Goal: Task Accomplishment & Management: Manage account settings

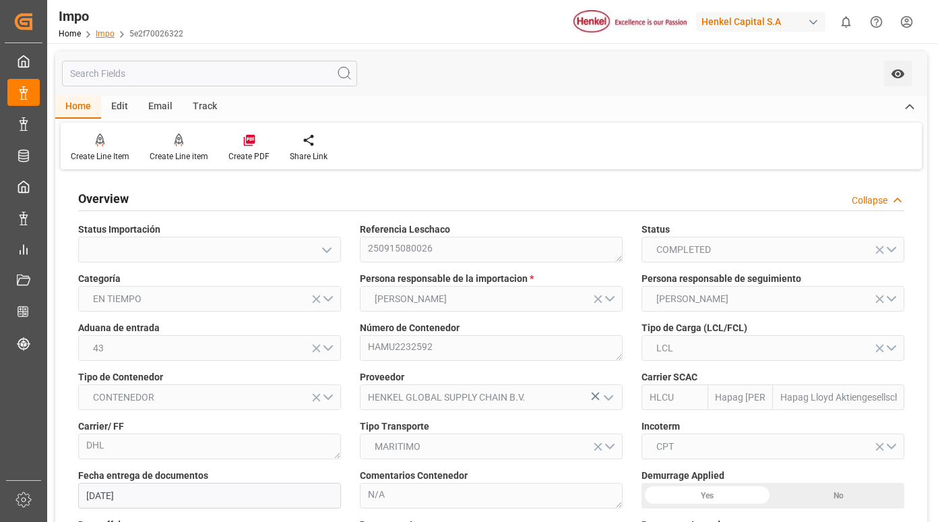
click at [98, 34] on link "Impo" at bounding box center [105, 33] width 19 height 9
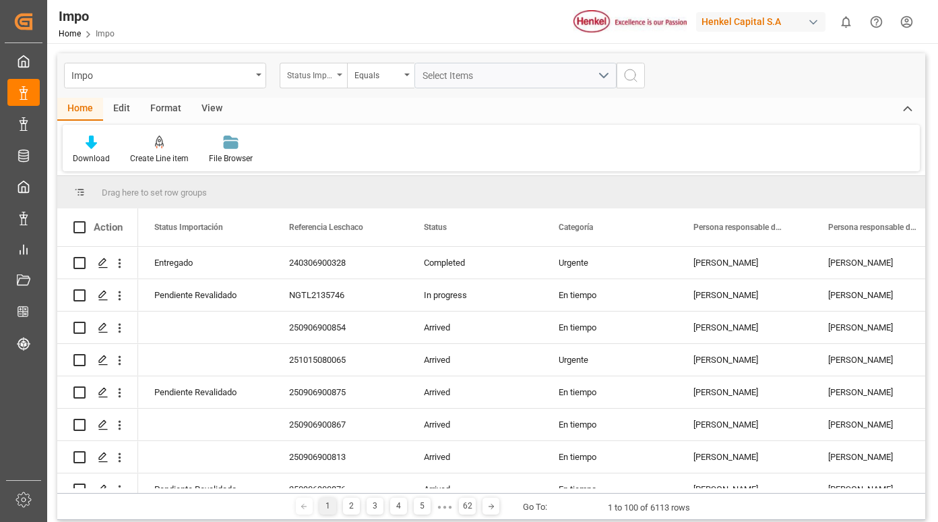
click at [338, 75] on icon "open menu" at bounding box center [339, 74] width 5 height 3
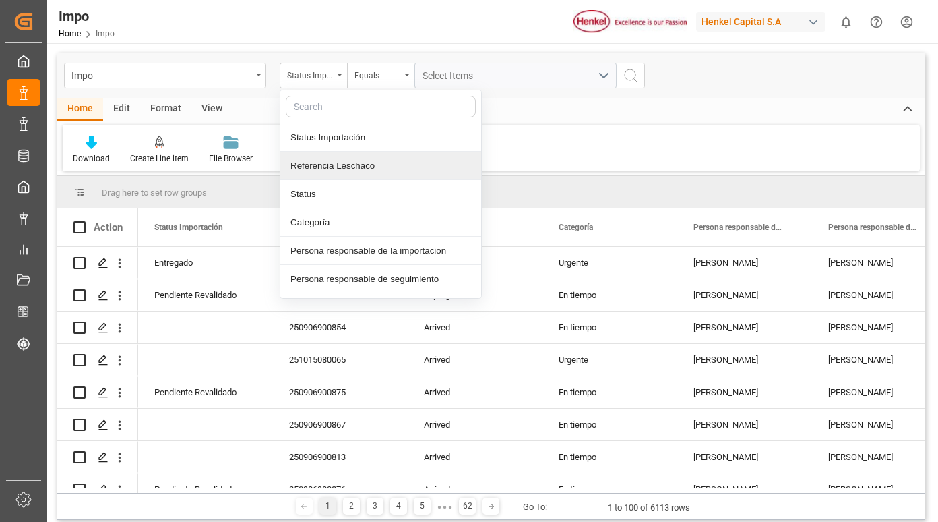
click at [323, 166] on div "Referencia Leschaco" at bounding box center [380, 166] width 201 height 28
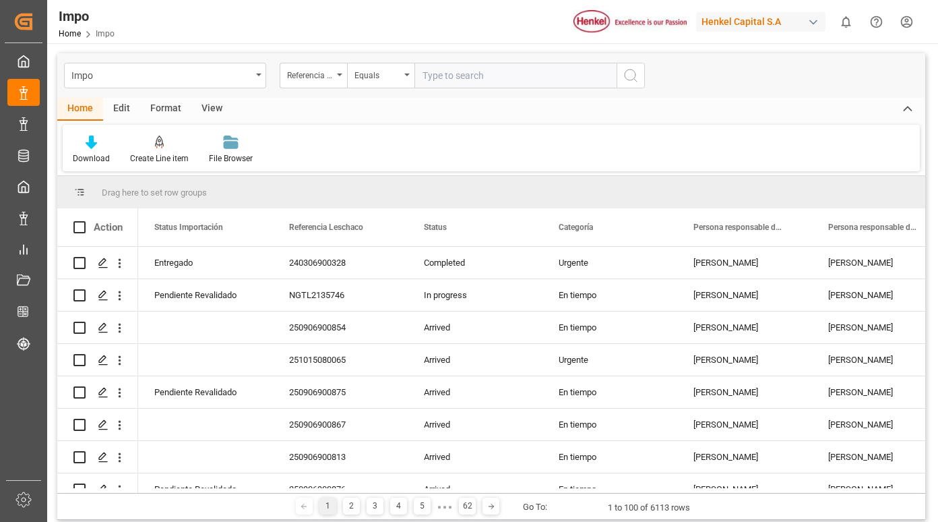
click at [438, 78] on input "text" at bounding box center [516, 76] width 202 height 26
type input "250915080122"
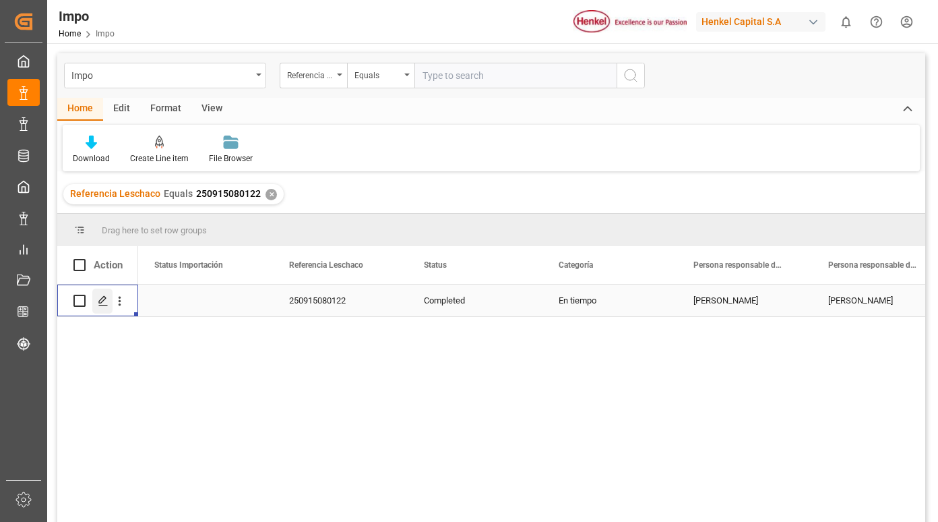
click at [100, 305] on line "Press SPACE to select this row." at bounding box center [103, 305] width 8 height 0
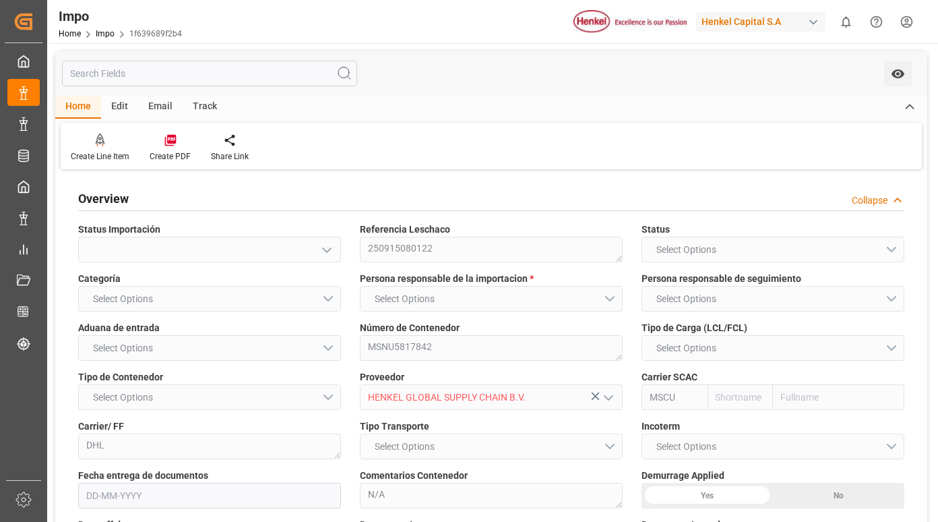
type input "MSC"
type input "Mediterranean Shipping Company"
type input "3"
type input "6.52"
type input "8"
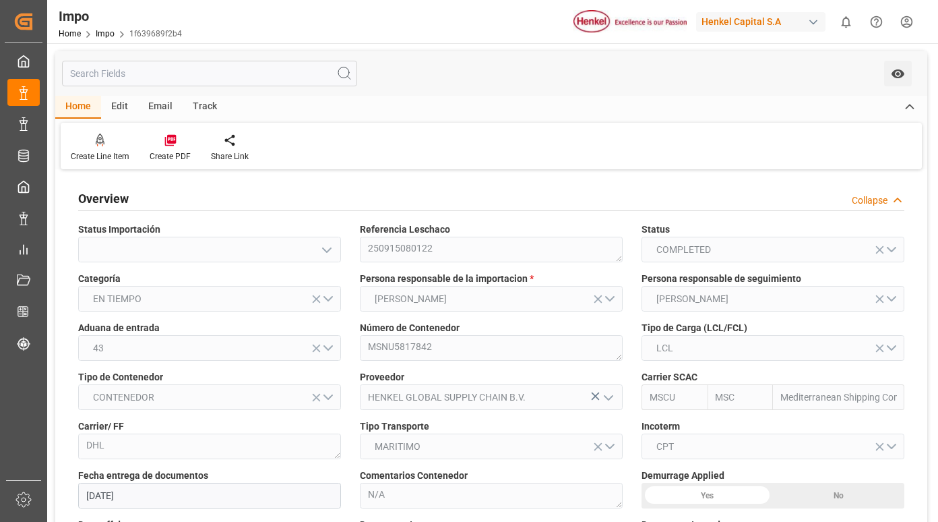
type input "[DATE]"
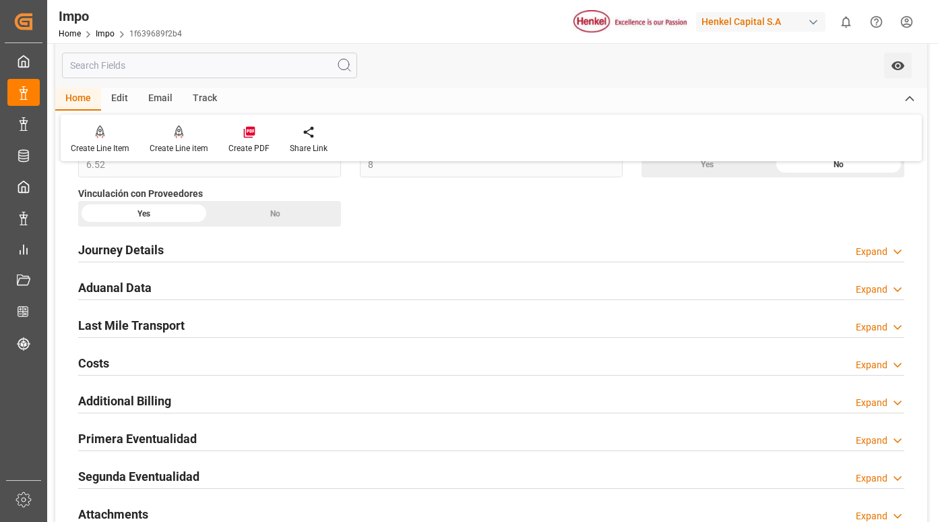
scroll to position [944, 0]
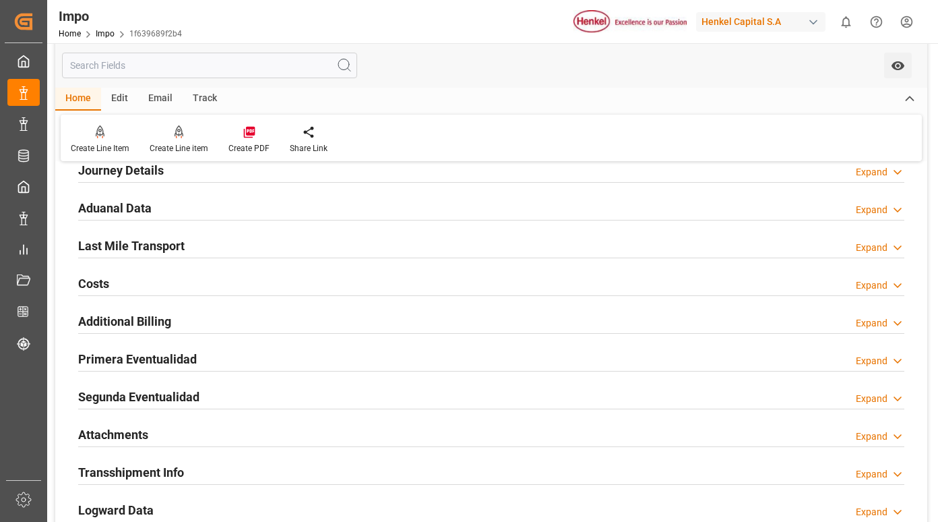
click at [171, 356] on h2 "Primera Eventualidad" at bounding box center [137, 359] width 119 height 18
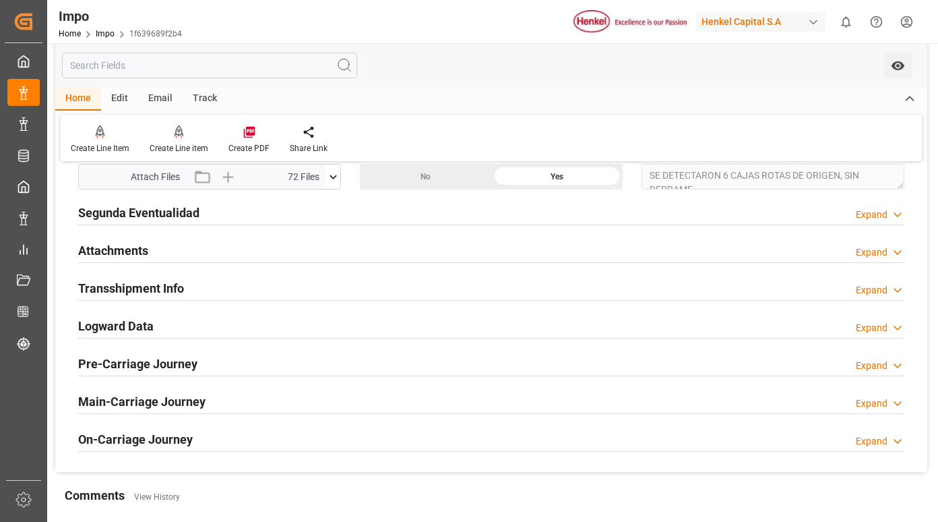
scroll to position [1146, 0]
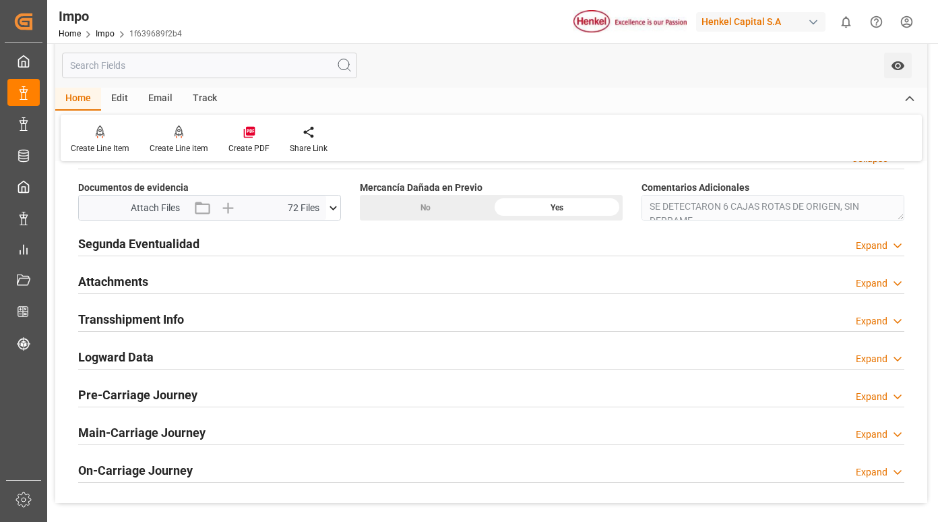
click at [330, 204] on icon at bounding box center [333, 208] width 14 height 14
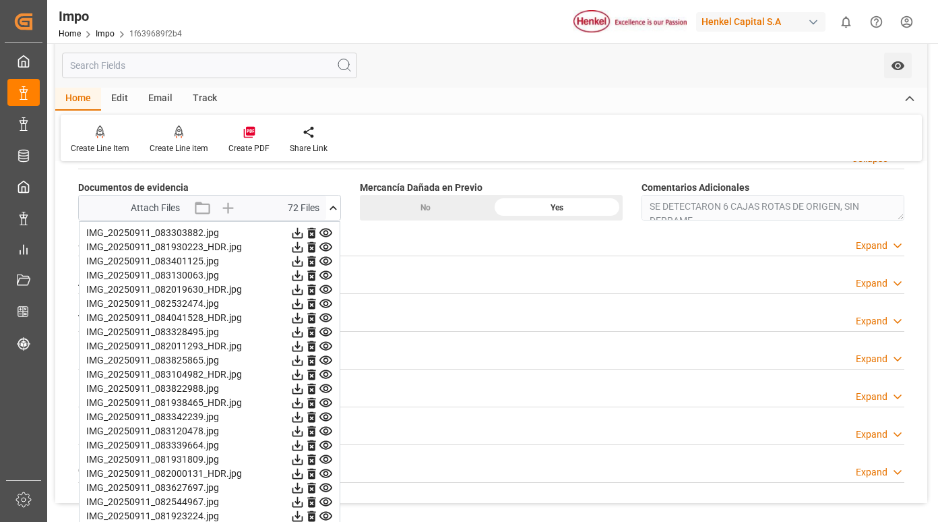
click at [324, 233] on icon at bounding box center [326, 233] width 13 height 9
click at [323, 247] on icon at bounding box center [326, 247] width 14 height 14
click at [325, 262] on icon at bounding box center [326, 261] width 14 height 14
click at [325, 273] on icon at bounding box center [326, 275] width 13 height 9
click at [327, 287] on icon at bounding box center [326, 289] width 13 height 9
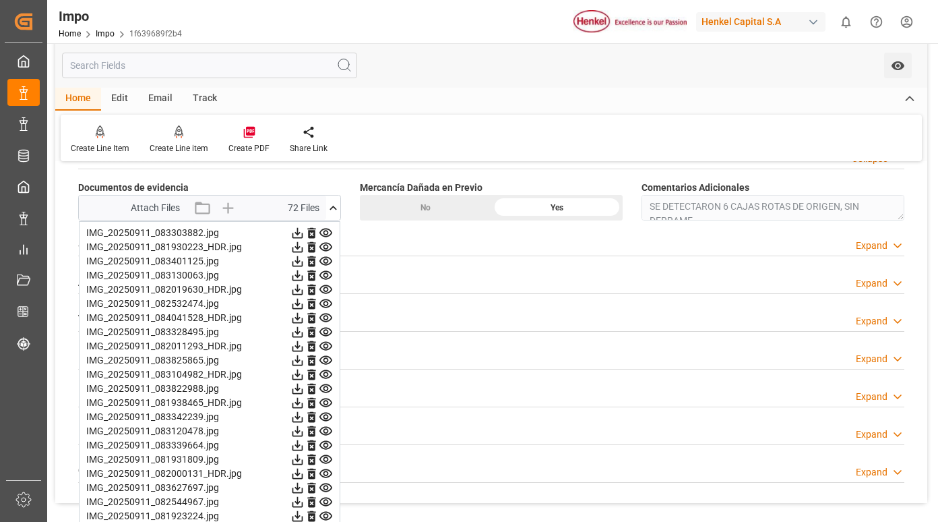
click at [325, 261] on icon at bounding box center [326, 261] width 14 height 14
click at [326, 277] on icon at bounding box center [326, 275] width 13 height 9
click at [325, 289] on icon at bounding box center [326, 289] width 14 height 14
click at [326, 303] on icon at bounding box center [326, 304] width 14 height 14
click at [329, 319] on icon at bounding box center [326, 318] width 14 height 14
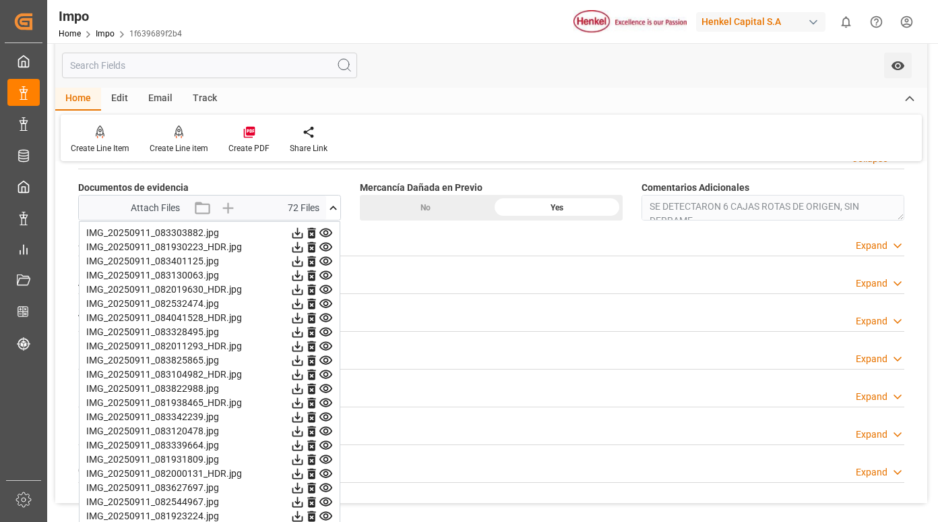
click at [324, 332] on icon at bounding box center [326, 332] width 13 height 9
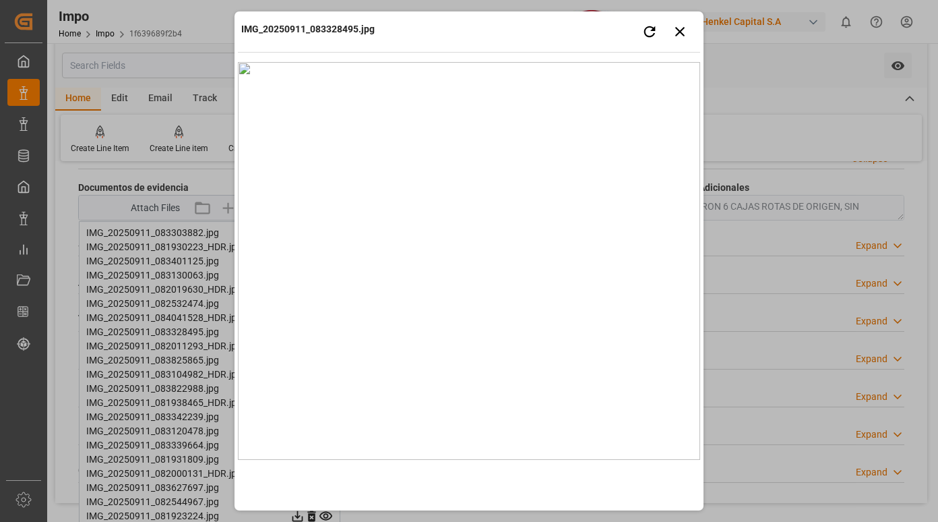
click at [607, 26] on div "IMG_20250911_083328495.jpg Retry Close preview" at bounding box center [469, 33] width 462 height 37
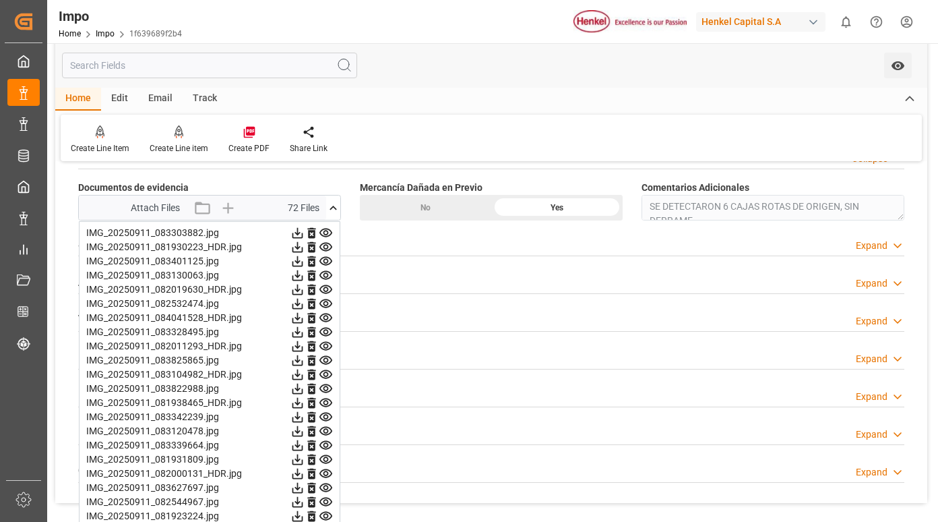
click at [326, 347] on icon at bounding box center [326, 346] width 14 height 14
click at [327, 363] on icon at bounding box center [326, 360] width 14 height 14
click at [322, 378] on icon at bounding box center [326, 374] width 14 height 14
click at [326, 389] on icon at bounding box center [326, 389] width 14 height 14
click at [326, 400] on icon at bounding box center [326, 403] width 14 height 14
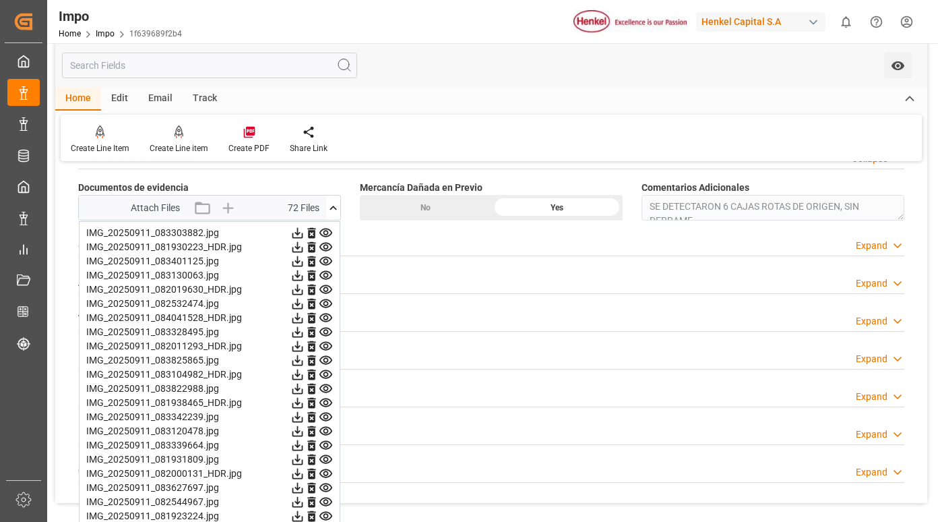
click at [323, 415] on icon at bounding box center [326, 417] width 14 height 14
click at [328, 401] on icon at bounding box center [326, 402] width 13 height 9
click at [329, 417] on icon at bounding box center [326, 417] width 14 height 14
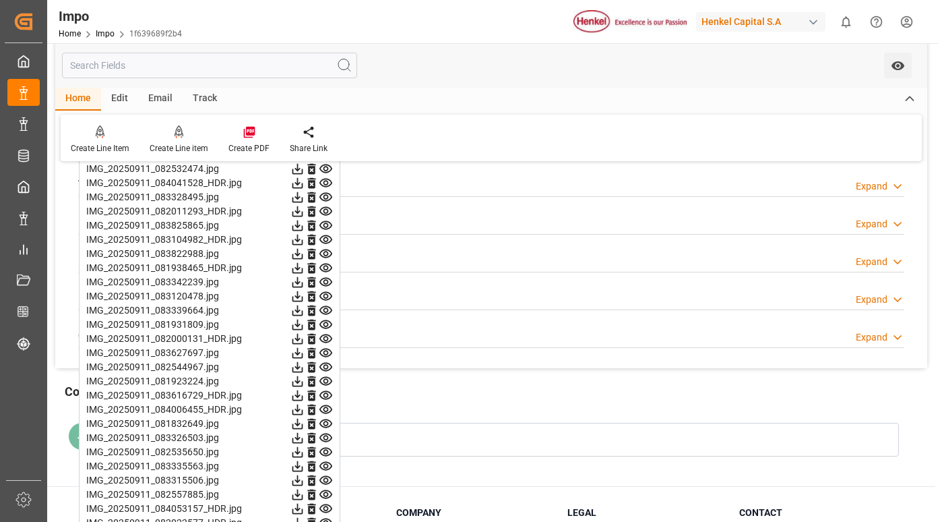
scroll to position [1348, 0]
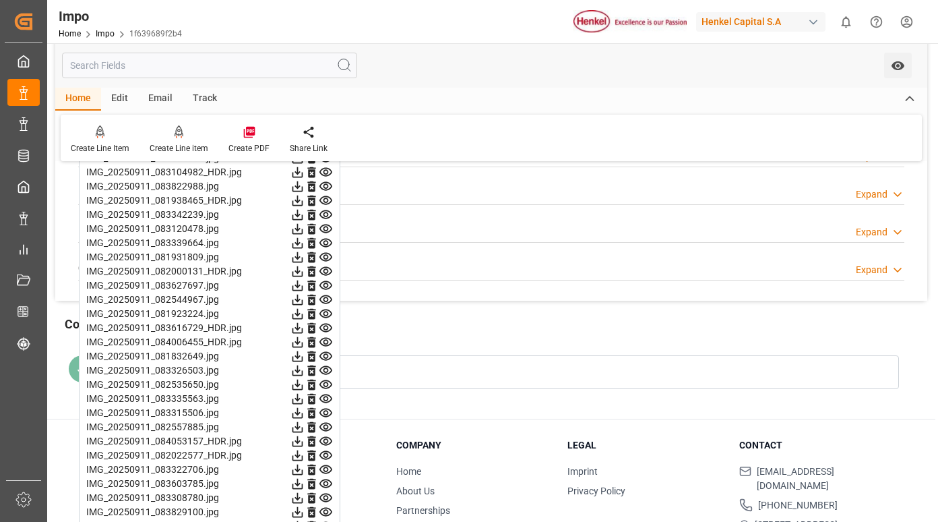
click at [329, 189] on icon at bounding box center [326, 186] width 13 height 9
click at [323, 198] on icon at bounding box center [326, 200] width 14 height 14
click at [323, 218] on icon at bounding box center [326, 214] width 13 height 9
click at [328, 228] on icon at bounding box center [326, 228] width 13 height 9
click at [326, 240] on icon at bounding box center [326, 243] width 14 height 14
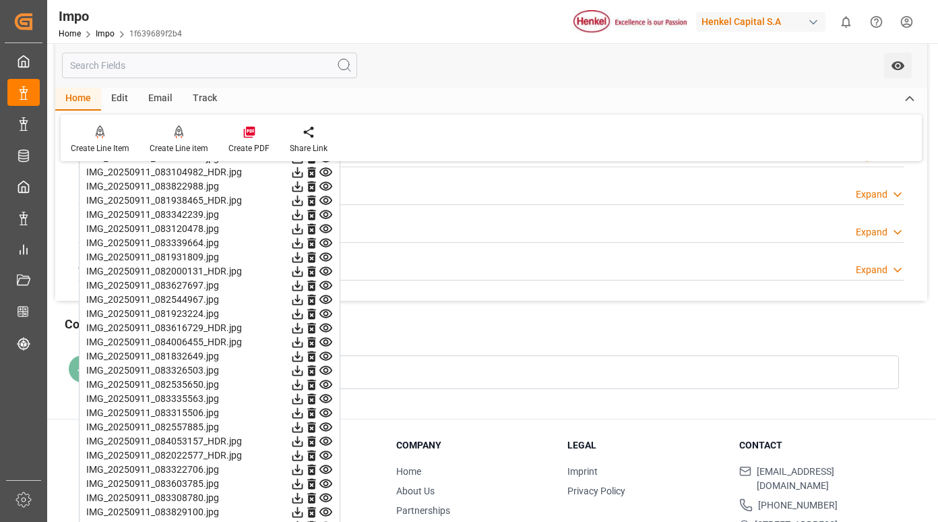
click at [324, 241] on icon at bounding box center [326, 243] width 14 height 14
click at [325, 254] on icon at bounding box center [326, 257] width 14 height 14
click at [328, 270] on icon at bounding box center [326, 271] width 13 height 9
click at [324, 285] on icon at bounding box center [326, 285] width 14 height 14
click at [324, 299] on icon at bounding box center [326, 299] width 13 height 9
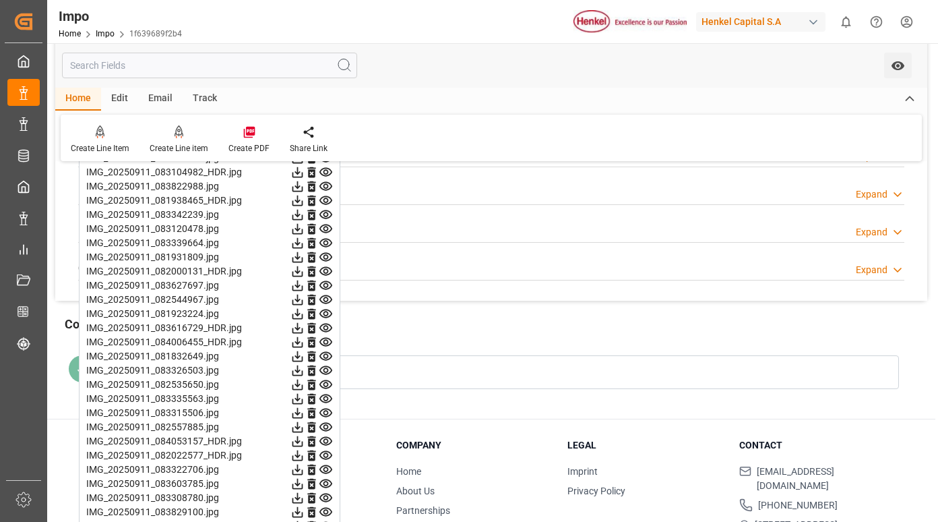
click at [326, 313] on icon at bounding box center [326, 314] width 14 height 14
click at [328, 328] on icon at bounding box center [326, 328] width 13 height 9
click at [329, 344] on icon at bounding box center [326, 342] width 14 height 14
click at [326, 357] on icon at bounding box center [326, 356] width 14 height 14
click at [324, 372] on icon at bounding box center [326, 370] width 14 height 14
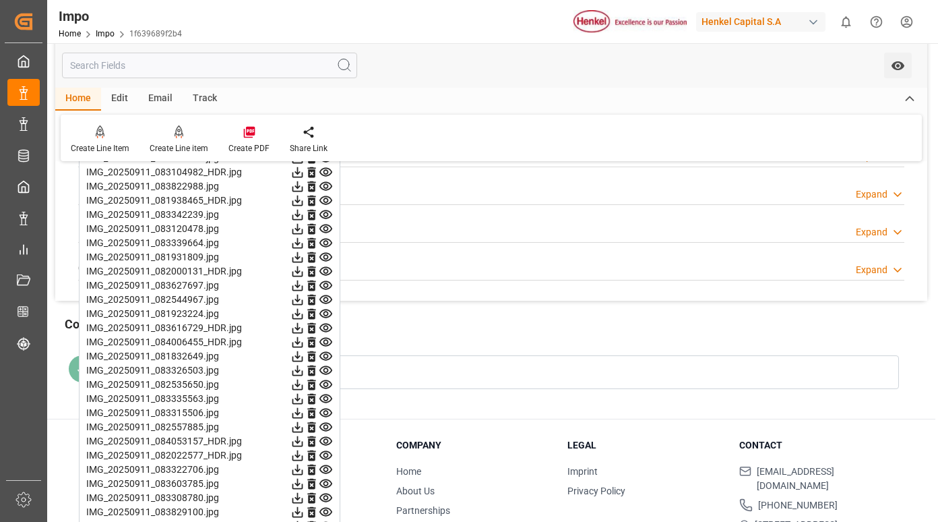
click at [324, 386] on icon at bounding box center [326, 384] width 13 height 9
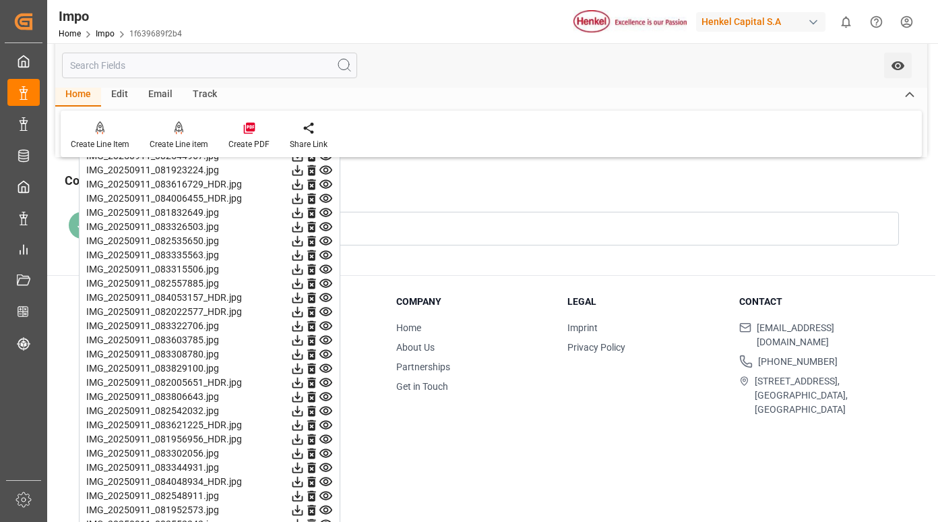
scroll to position [1551, 0]
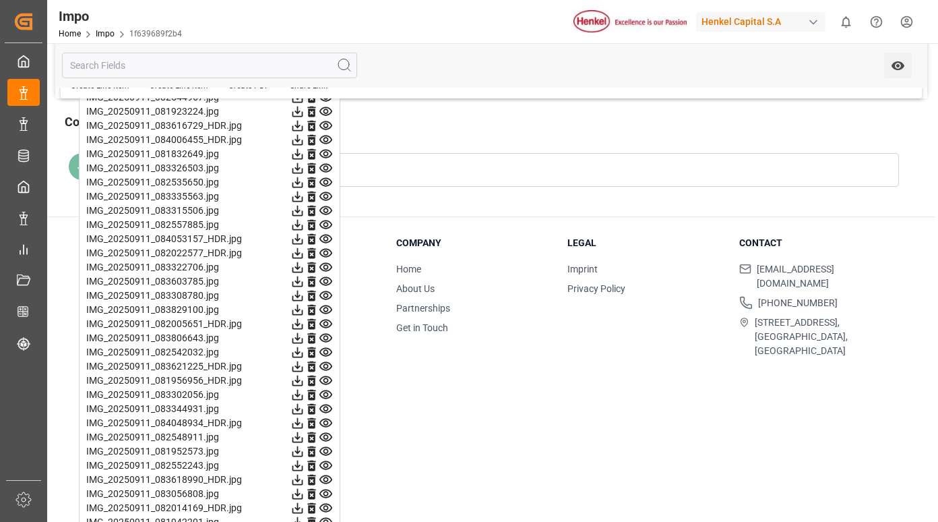
click at [324, 196] on icon at bounding box center [326, 196] width 13 height 9
click at [326, 208] on icon at bounding box center [326, 210] width 13 height 9
click at [326, 223] on icon at bounding box center [326, 224] width 13 height 9
click at [327, 237] on icon at bounding box center [326, 239] width 13 height 9
click at [324, 251] on icon at bounding box center [326, 253] width 13 height 9
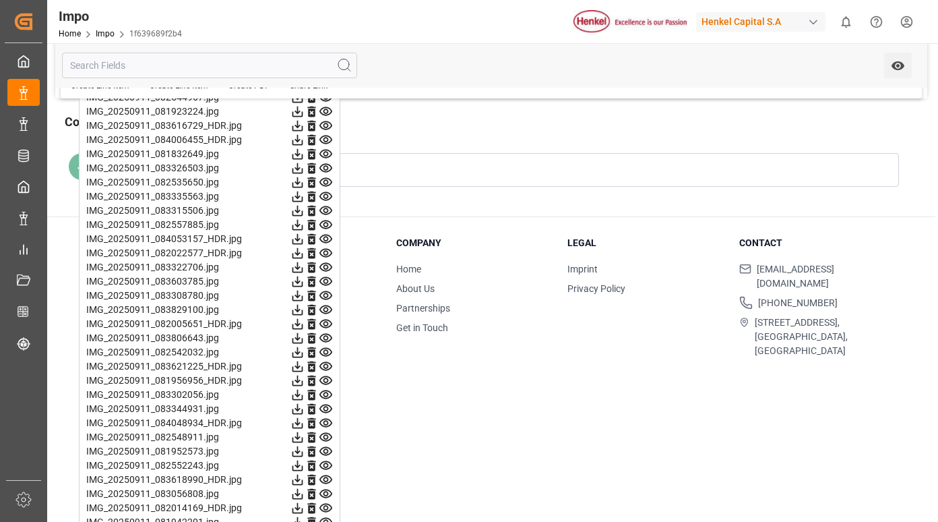
click at [325, 265] on icon at bounding box center [326, 267] width 13 height 9
click at [324, 280] on icon at bounding box center [326, 281] width 14 height 14
click at [324, 294] on icon at bounding box center [326, 296] width 14 height 14
click at [325, 309] on icon at bounding box center [326, 310] width 14 height 14
click at [325, 325] on icon at bounding box center [326, 324] width 13 height 9
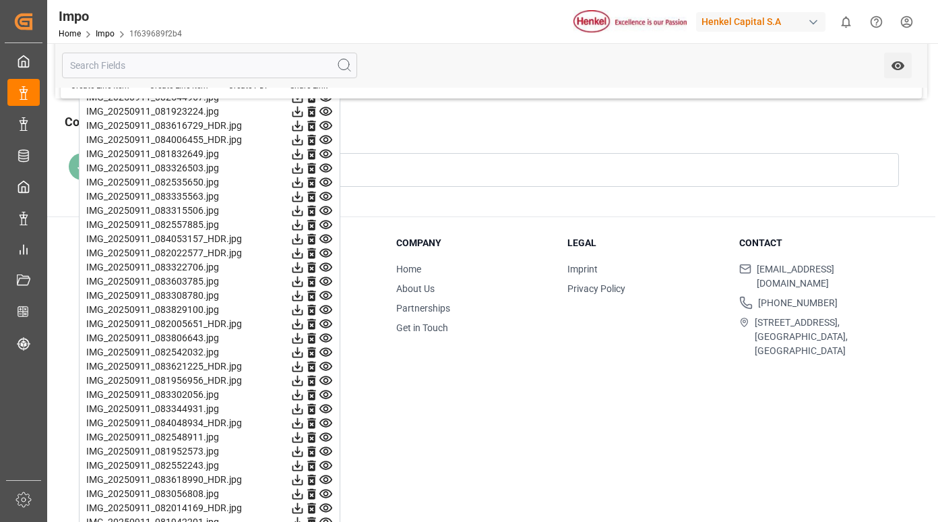
click at [327, 222] on icon at bounding box center [326, 225] width 14 height 14
click at [328, 241] on icon at bounding box center [326, 239] width 14 height 14
click at [325, 251] on icon at bounding box center [326, 253] width 13 height 9
click at [327, 266] on icon at bounding box center [326, 267] width 13 height 9
click at [326, 281] on icon at bounding box center [326, 281] width 14 height 14
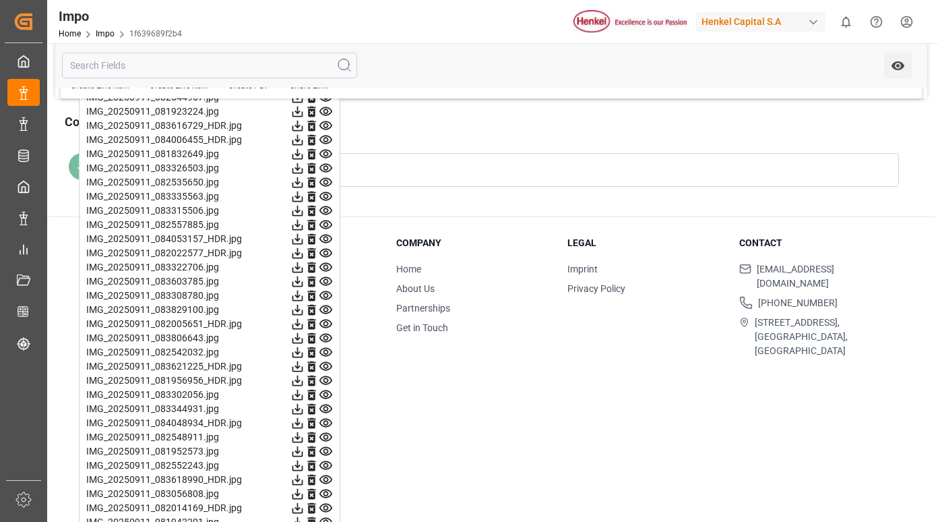
click at [327, 292] on icon at bounding box center [326, 295] width 13 height 9
click at [328, 308] on icon at bounding box center [326, 310] width 14 height 14
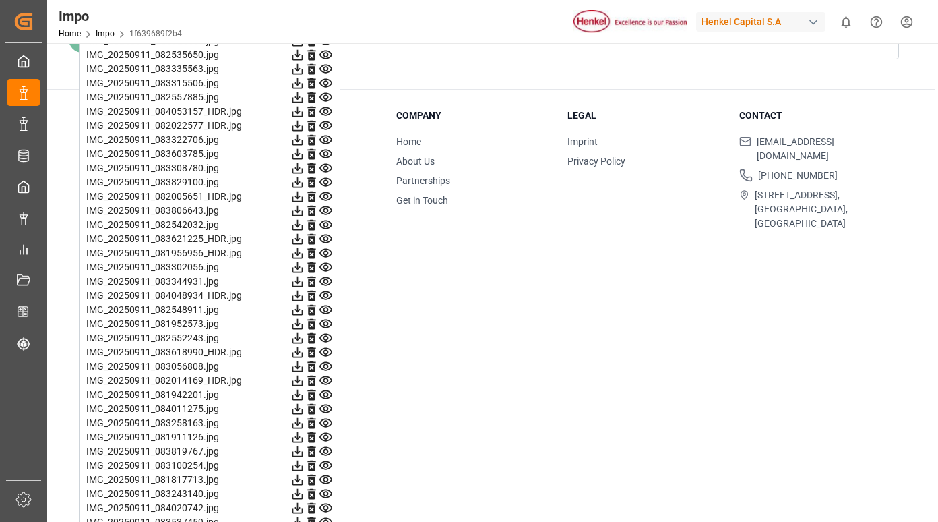
scroll to position [1685, 0]
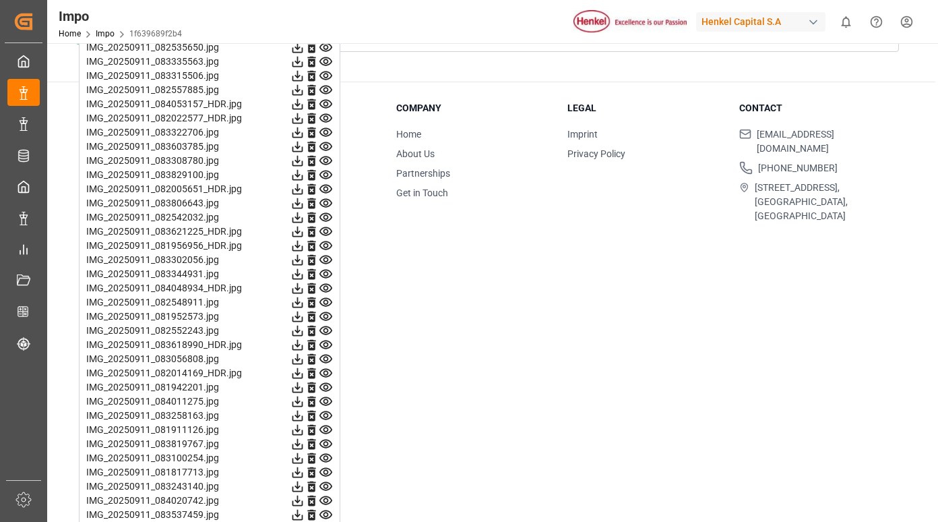
click at [321, 177] on icon at bounding box center [326, 175] width 13 height 9
click at [324, 187] on icon at bounding box center [326, 189] width 13 height 9
click at [325, 206] on icon at bounding box center [326, 203] width 14 height 14
click at [328, 216] on icon at bounding box center [326, 217] width 13 height 9
click at [325, 231] on icon at bounding box center [326, 231] width 14 height 14
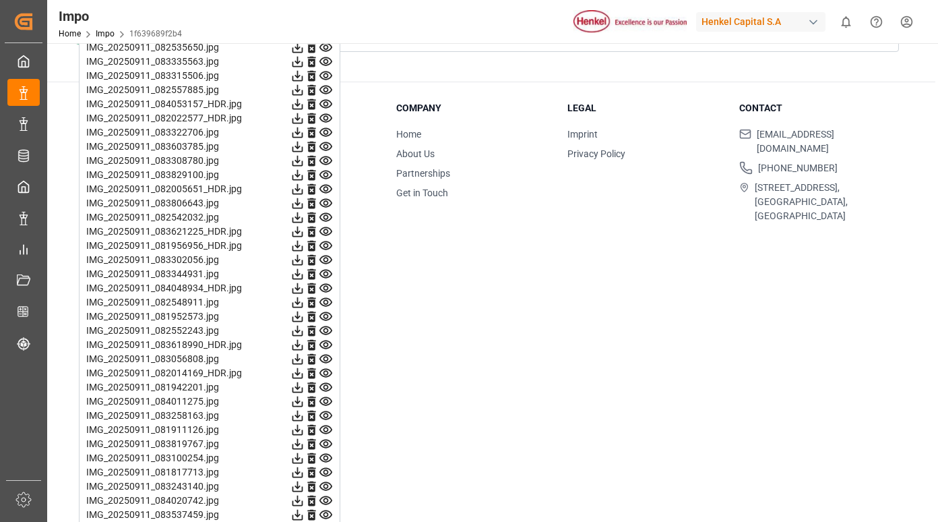
click at [327, 244] on icon at bounding box center [326, 245] width 13 height 9
click at [328, 260] on icon at bounding box center [326, 260] width 13 height 9
click at [328, 272] on icon at bounding box center [326, 274] width 14 height 14
click at [326, 285] on icon at bounding box center [326, 288] width 14 height 14
click at [322, 303] on icon at bounding box center [326, 302] width 14 height 14
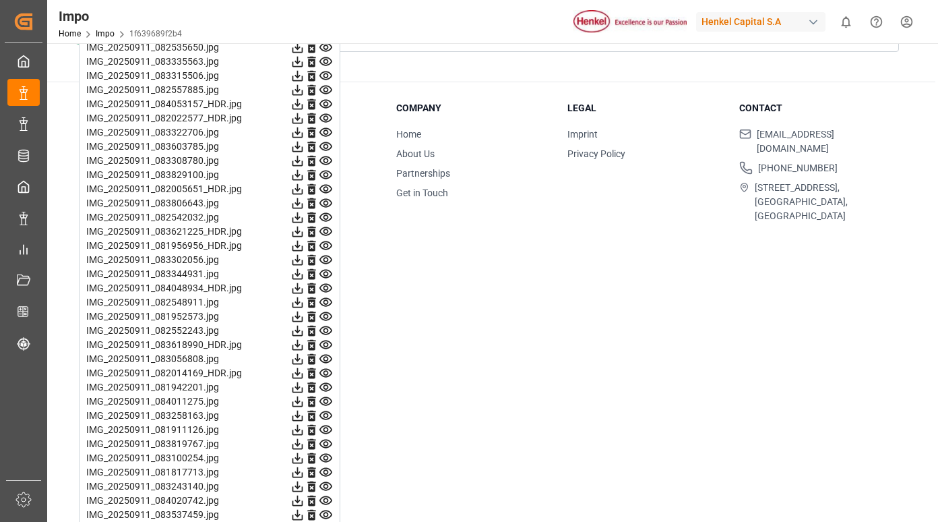
click at [324, 321] on icon at bounding box center [326, 316] width 14 height 14
click at [326, 332] on icon at bounding box center [326, 331] width 14 height 14
click at [326, 340] on icon at bounding box center [326, 344] width 13 height 9
click at [325, 357] on icon at bounding box center [326, 359] width 13 height 9
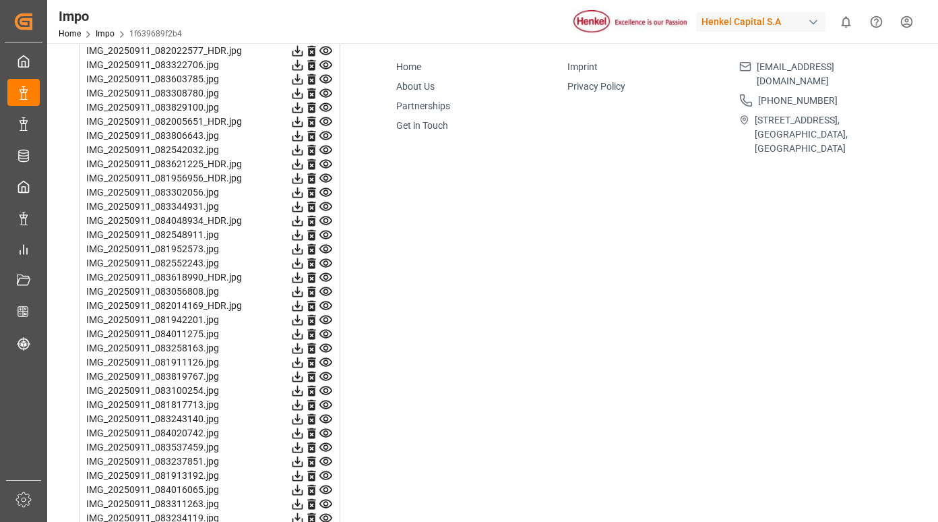
scroll to position [1820, 0]
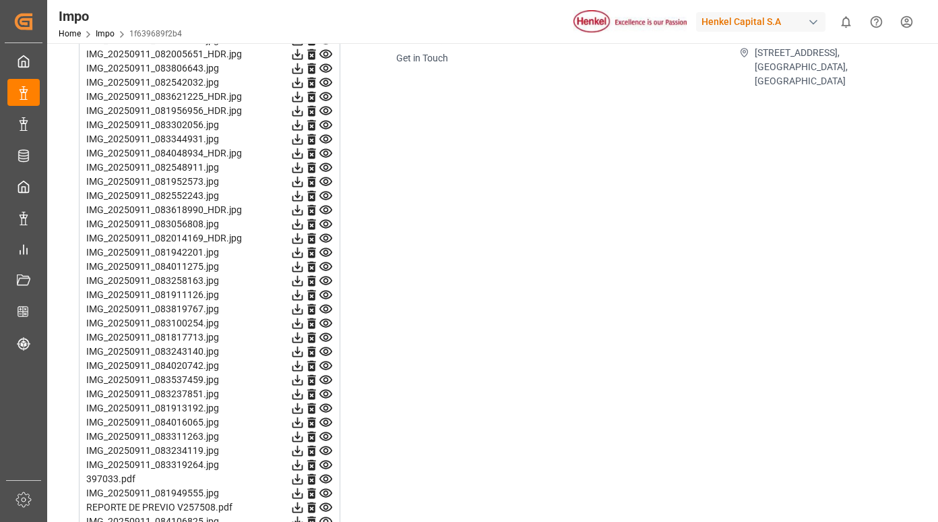
click at [326, 240] on icon at bounding box center [326, 238] width 13 height 9
click at [326, 256] on icon at bounding box center [326, 252] width 14 height 14
click at [327, 267] on icon at bounding box center [326, 267] width 14 height 14
click at [326, 280] on icon at bounding box center [326, 281] width 14 height 14
click at [325, 293] on icon at bounding box center [326, 295] width 13 height 9
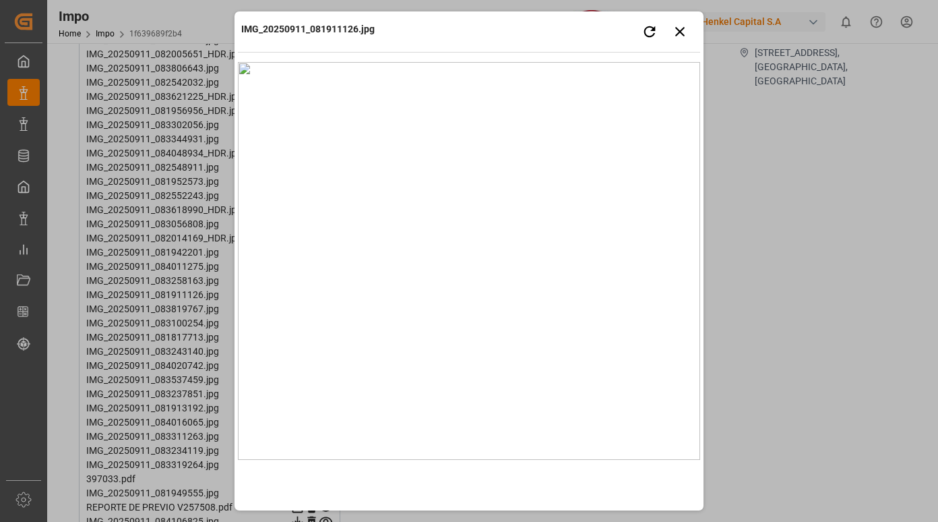
click at [364, 235] on img at bounding box center [469, 261] width 462 height 398
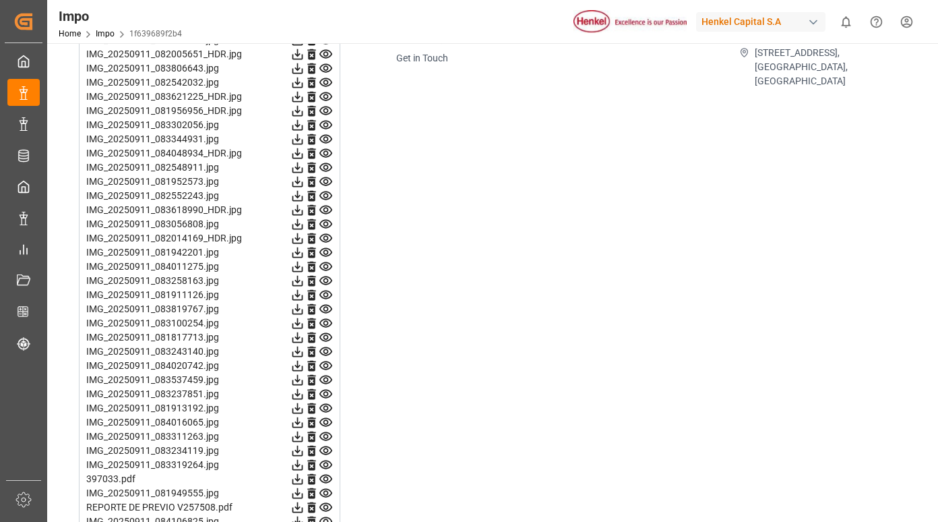
scroll to position [1874, 0]
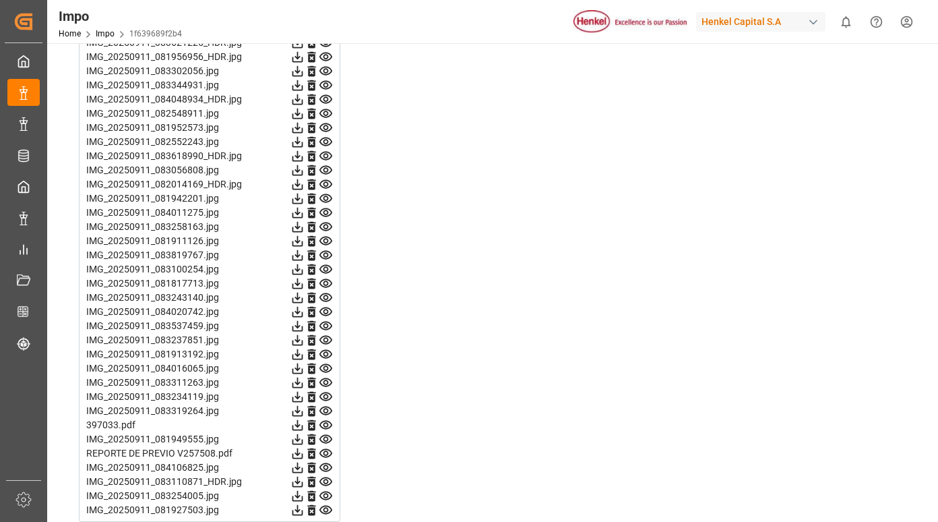
click at [329, 252] on icon at bounding box center [326, 255] width 13 height 9
click at [326, 268] on icon at bounding box center [326, 269] width 13 height 9
click at [327, 280] on icon at bounding box center [326, 283] width 14 height 14
click at [326, 295] on icon at bounding box center [326, 297] width 13 height 9
click at [327, 311] on icon at bounding box center [326, 312] width 14 height 14
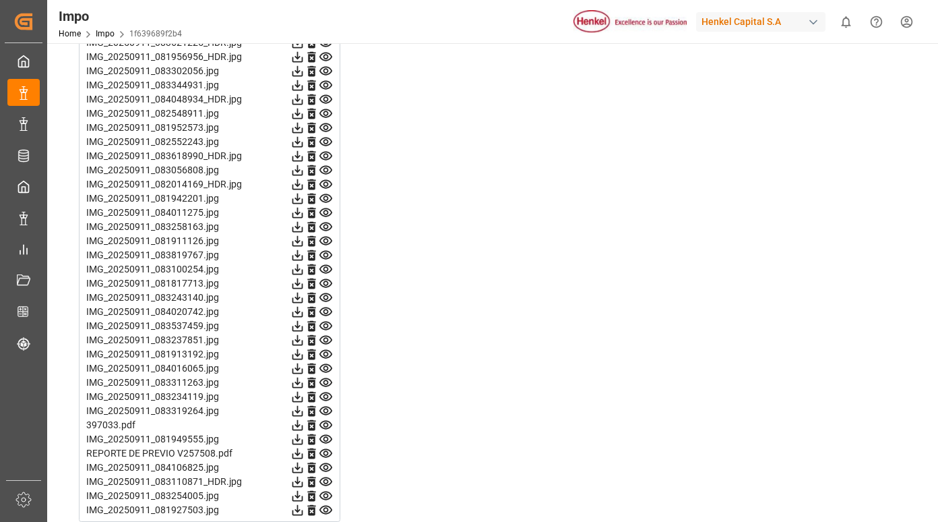
click at [328, 326] on icon at bounding box center [326, 326] width 13 height 9
click at [324, 341] on icon at bounding box center [326, 340] width 13 height 9
click at [324, 354] on icon at bounding box center [326, 354] width 13 height 9
click at [325, 368] on icon at bounding box center [326, 368] width 14 height 14
click at [327, 384] on icon at bounding box center [326, 382] width 13 height 9
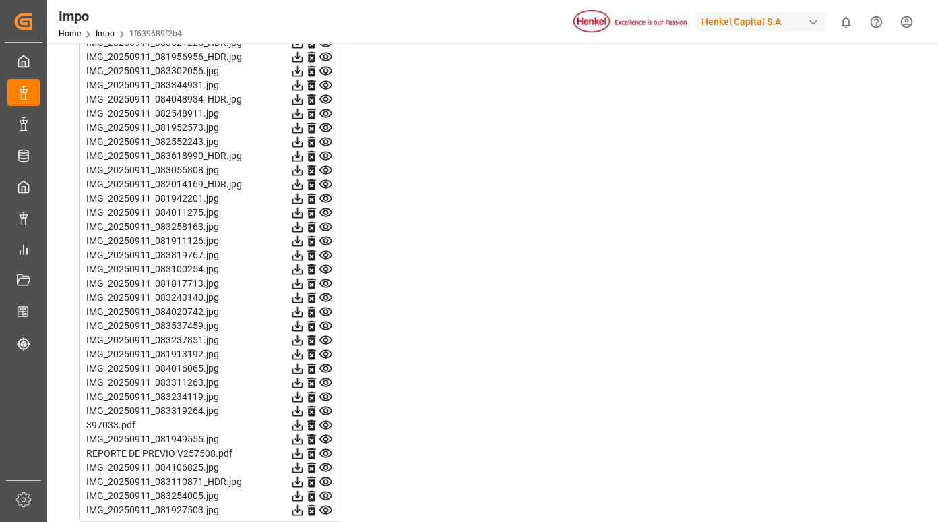
click at [326, 394] on icon at bounding box center [326, 396] width 13 height 9
click at [326, 413] on icon at bounding box center [326, 411] width 14 height 14
click at [325, 421] on icon at bounding box center [326, 425] width 13 height 9
click at [328, 437] on icon at bounding box center [326, 439] width 14 height 14
click at [326, 450] on icon at bounding box center [326, 453] width 14 height 14
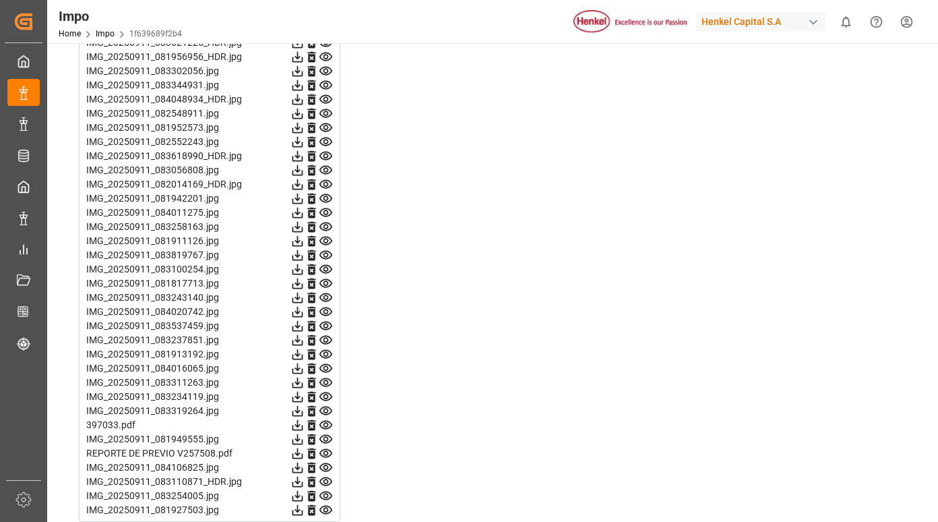
click at [327, 466] on icon at bounding box center [326, 467] width 13 height 9
click at [328, 480] on icon at bounding box center [326, 482] width 14 height 14
click at [327, 497] on icon at bounding box center [326, 495] width 13 height 9
click at [327, 512] on icon at bounding box center [326, 510] width 13 height 9
click at [324, 196] on icon at bounding box center [326, 198] width 14 height 14
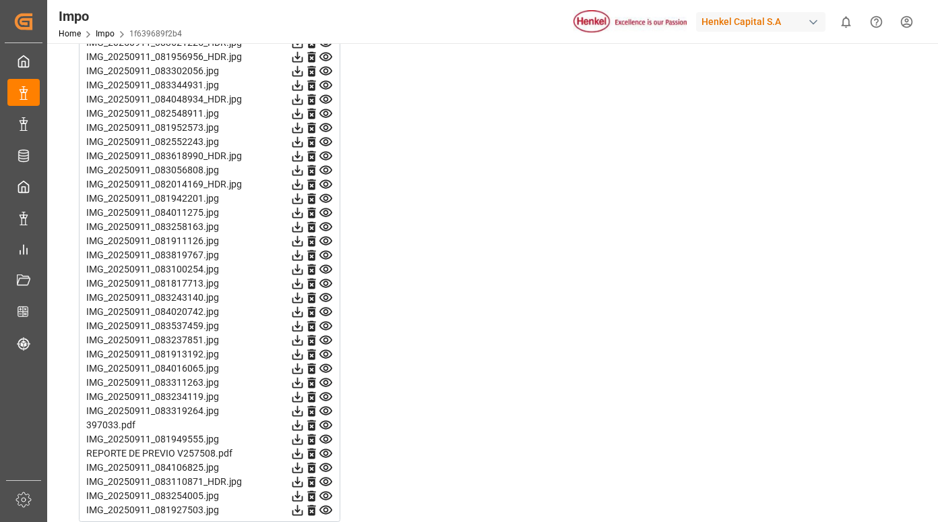
click at [327, 212] on icon at bounding box center [326, 213] width 14 height 14
click at [326, 225] on icon at bounding box center [326, 226] width 13 height 9
click at [327, 239] on icon at bounding box center [326, 241] width 13 height 9
click at [328, 253] on icon at bounding box center [326, 255] width 14 height 14
click at [327, 272] on icon at bounding box center [326, 269] width 14 height 14
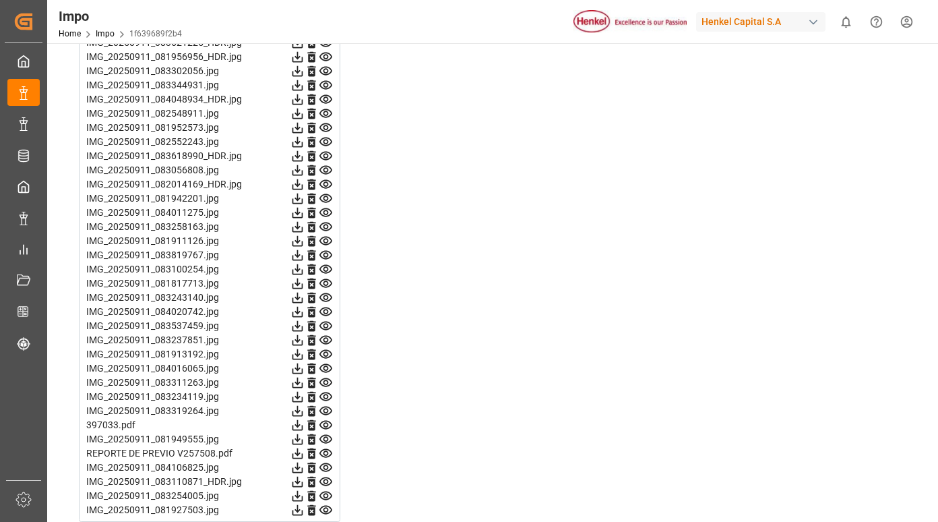
click at [324, 285] on icon at bounding box center [326, 283] width 13 height 9
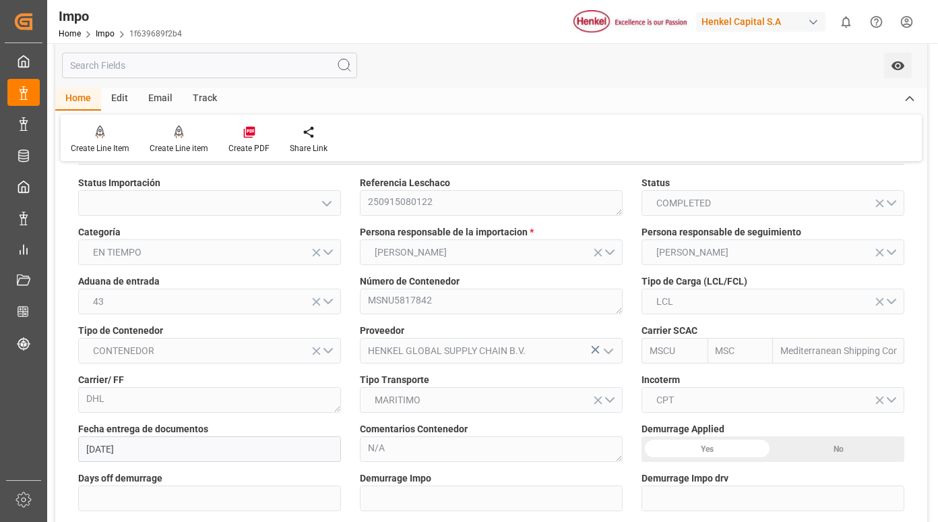
scroll to position [0, 0]
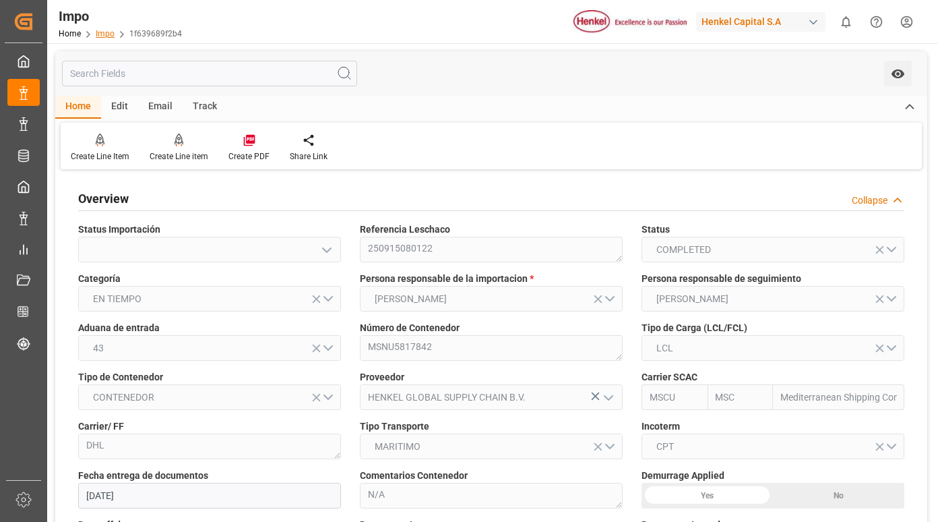
click at [111, 32] on link "Impo" at bounding box center [105, 33] width 19 height 9
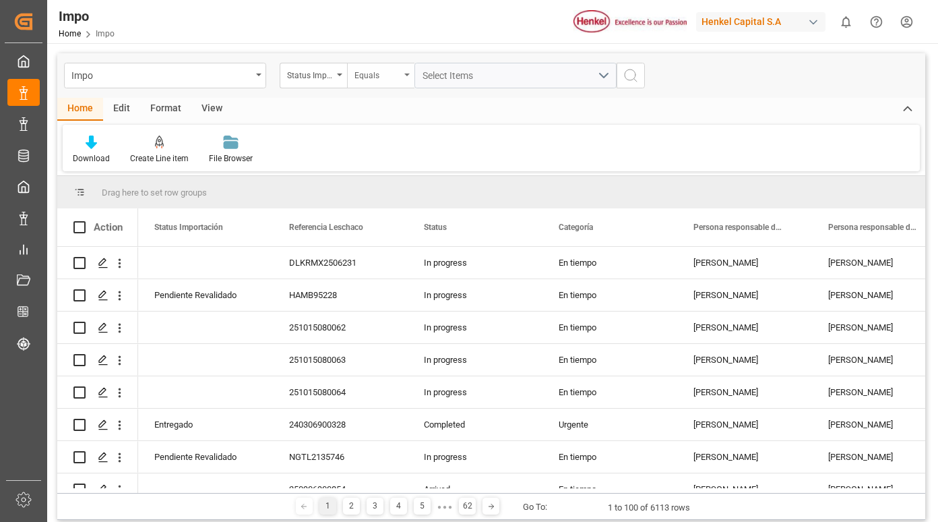
click at [412, 80] on div "Equals" at bounding box center [380, 76] width 67 height 26
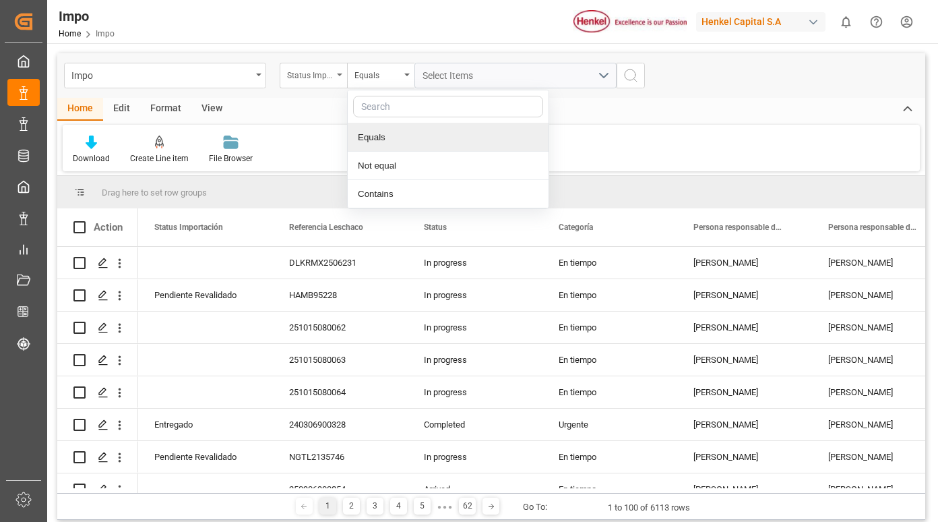
click at [330, 66] on div "Status Importación" at bounding box center [310, 74] width 46 height 16
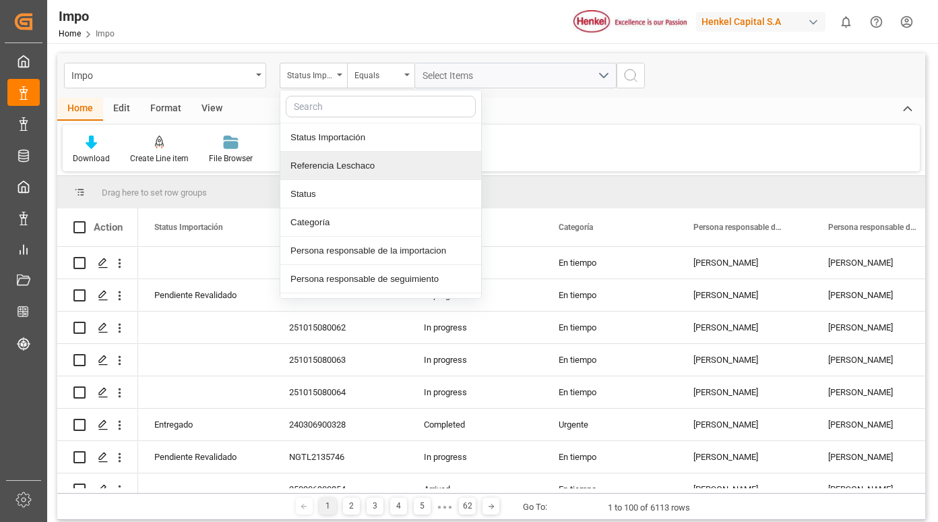
drag, startPoint x: 342, startPoint y: 158, endPoint x: 360, endPoint y: 159, distance: 18.2
click at [342, 160] on div "Referencia Leschaco" at bounding box center [380, 166] width 201 height 28
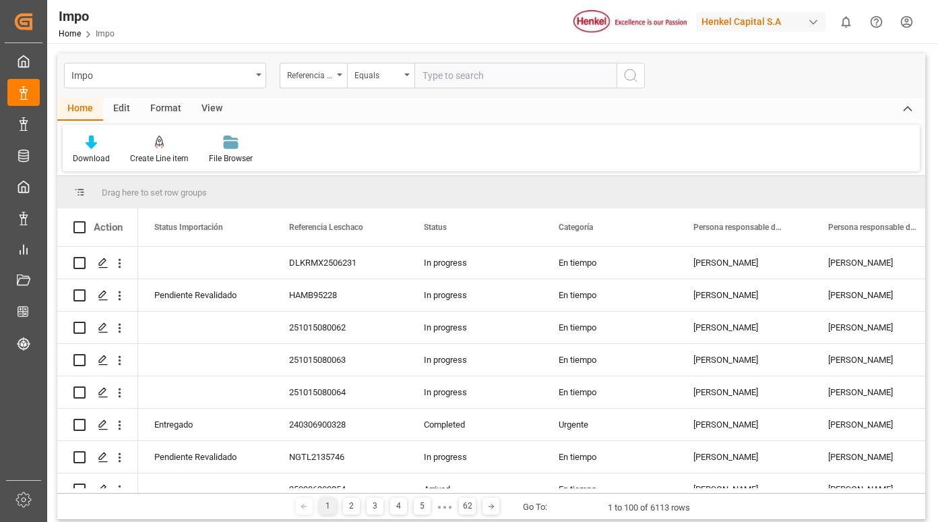
click at [443, 76] on input "text" at bounding box center [516, 76] width 202 height 26
type input "250806900847"
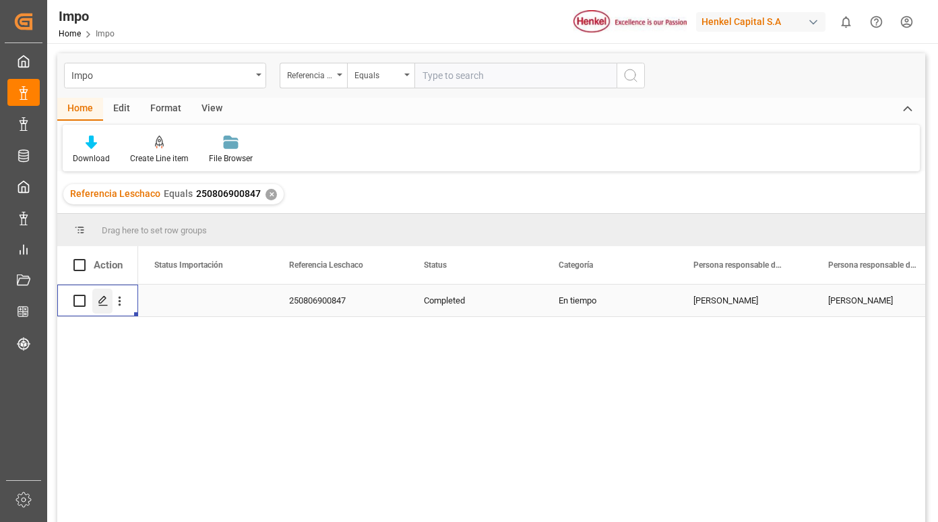
click at [106, 301] on icon "Press SPACE to select this row." at bounding box center [103, 300] width 11 height 11
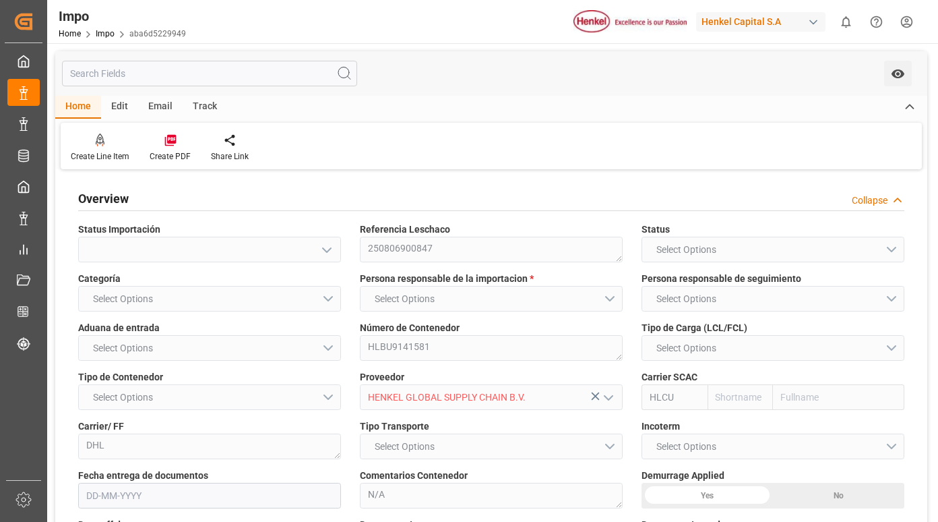
type input "Hapag [PERSON_NAME]"
type input "Hapag Lloyd Aktiengesellschaft"
type input "2"
type input "9"
type input "3"
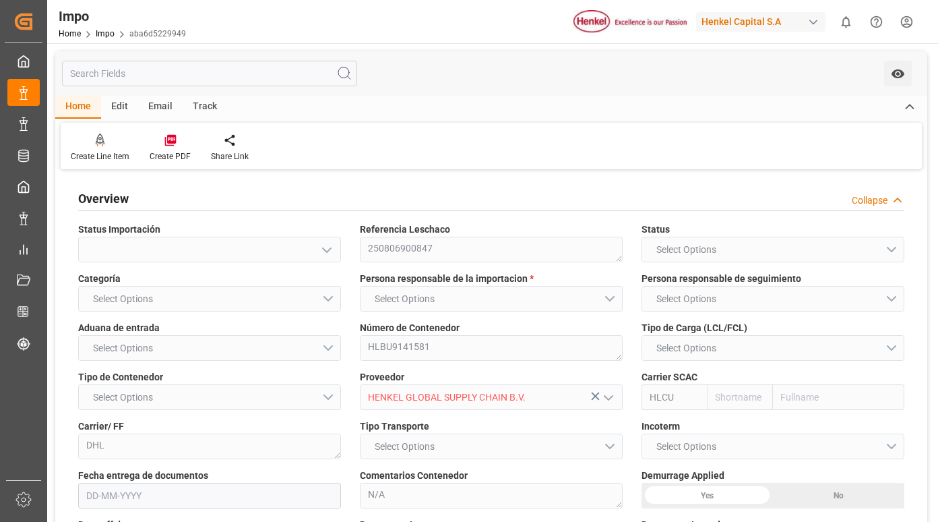
type input "25"
type input "10"
type input "[DATE]"
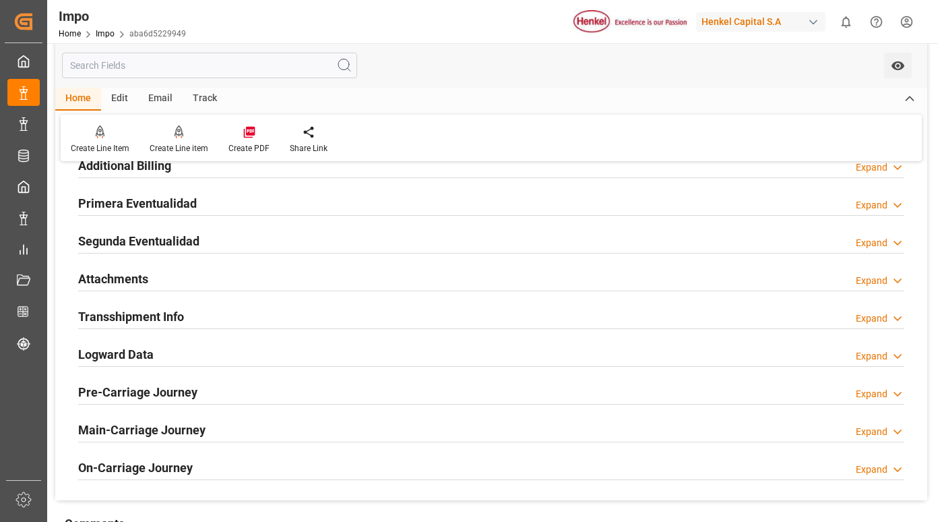
scroll to position [1079, 0]
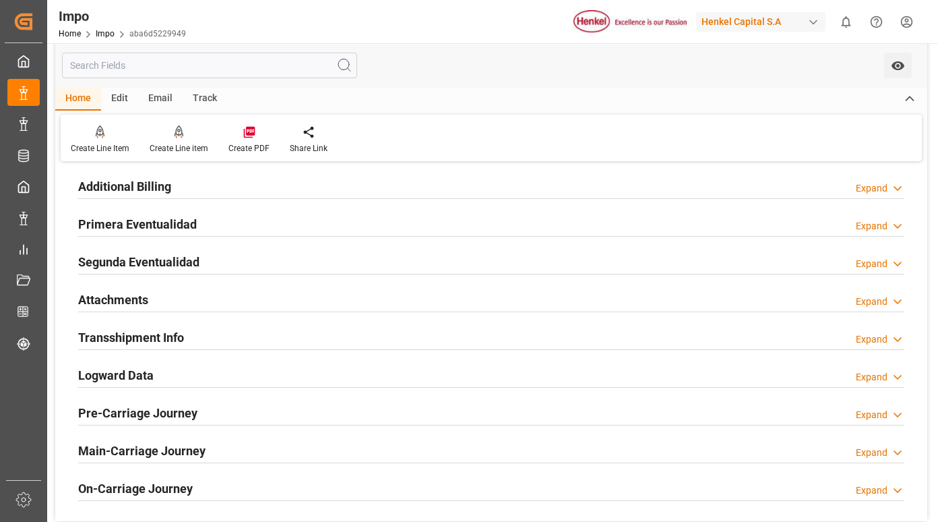
click at [170, 226] on h2 "Primera Eventualidad" at bounding box center [137, 224] width 119 height 18
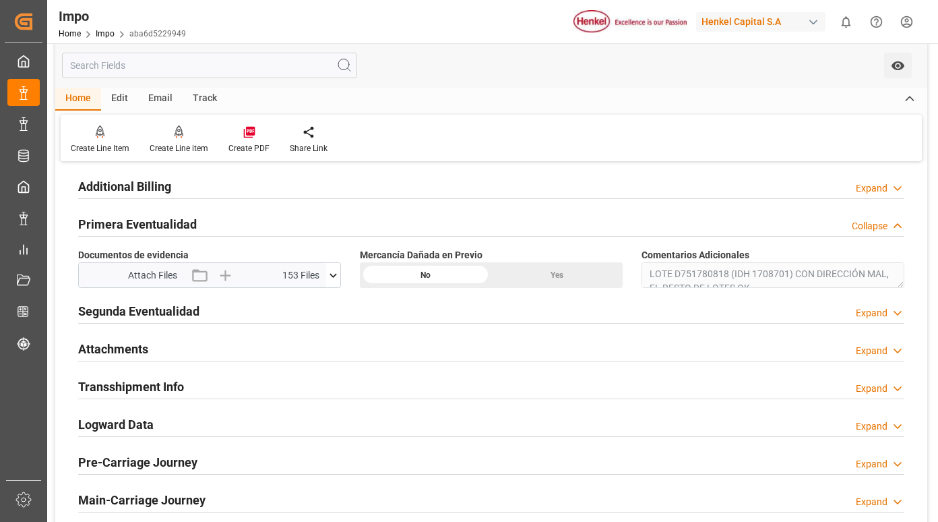
click at [333, 278] on icon at bounding box center [333, 275] width 14 height 14
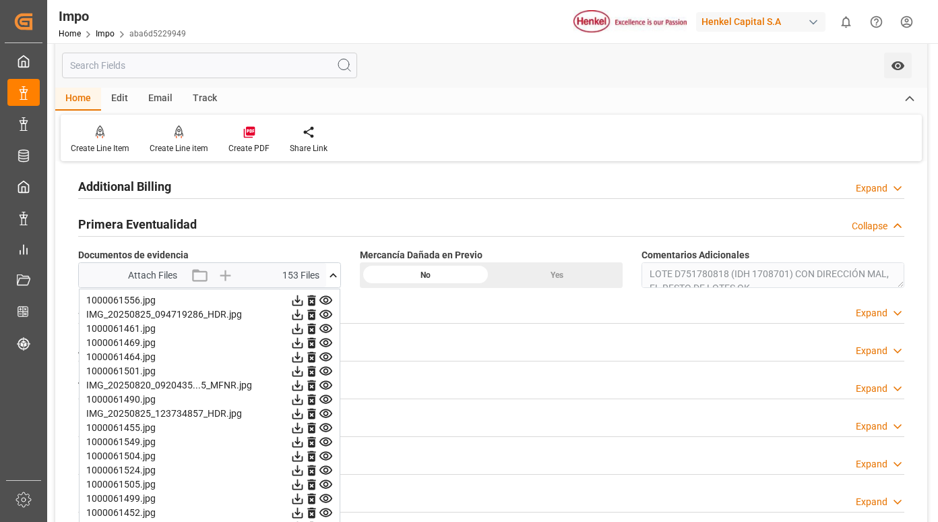
scroll to position [1146, 0]
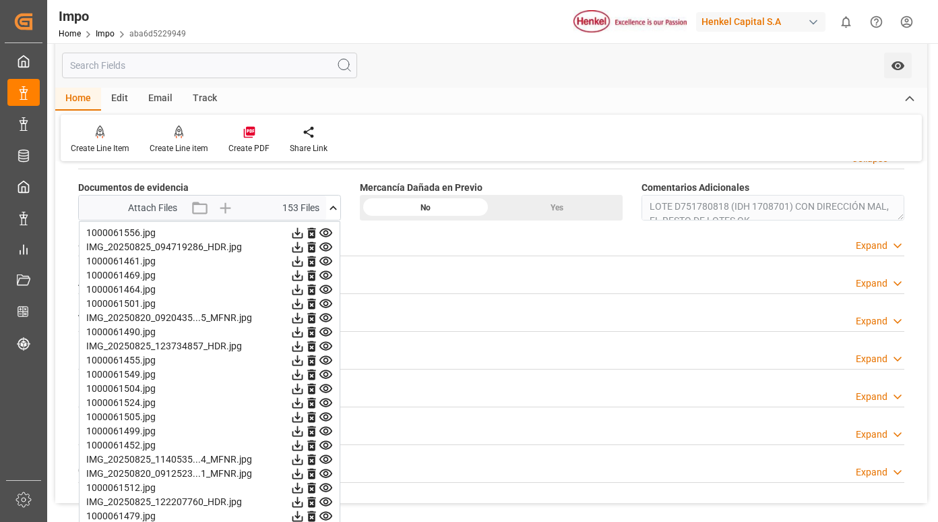
click at [324, 235] on icon at bounding box center [326, 233] width 14 height 14
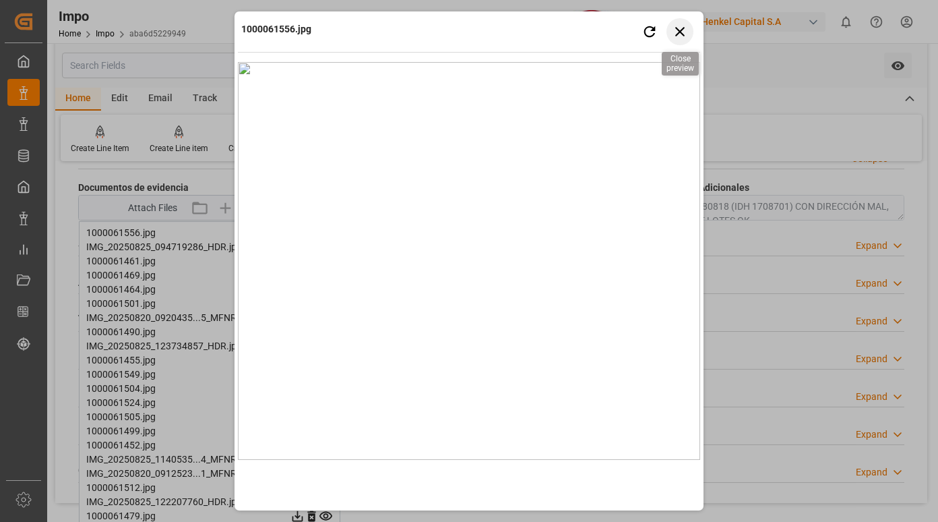
click at [680, 32] on icon "button" at bounding box center [679, 31] width 9 height 9
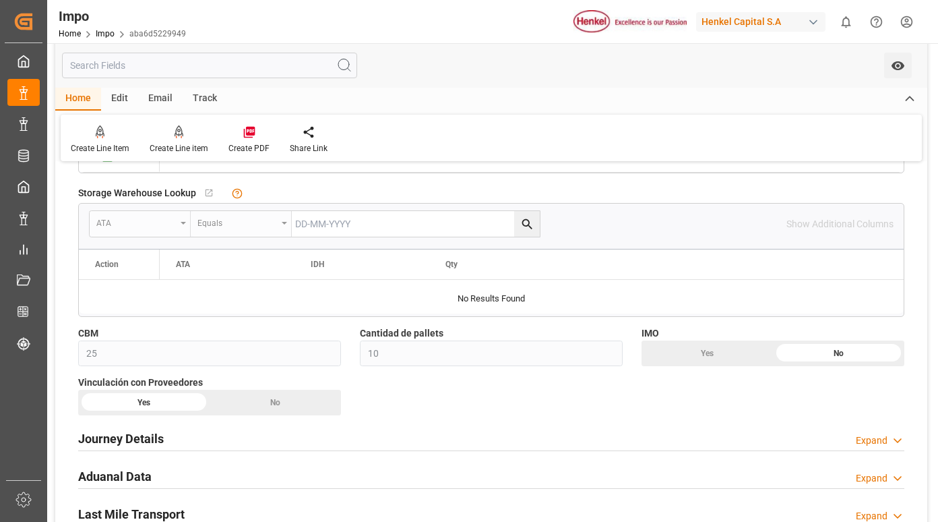
scroll to position [674, 0]
click at [100, 36] on link "Impo" at bounding box center [105, 33] width 19 height 9
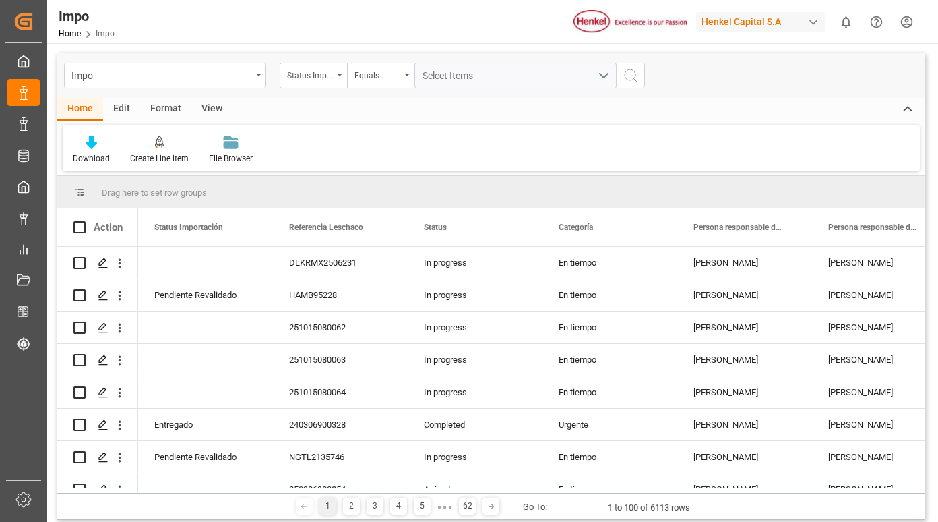
click at [334, 72] on div "Status Importación" at bounding box center [313, 76] width 67 height 26
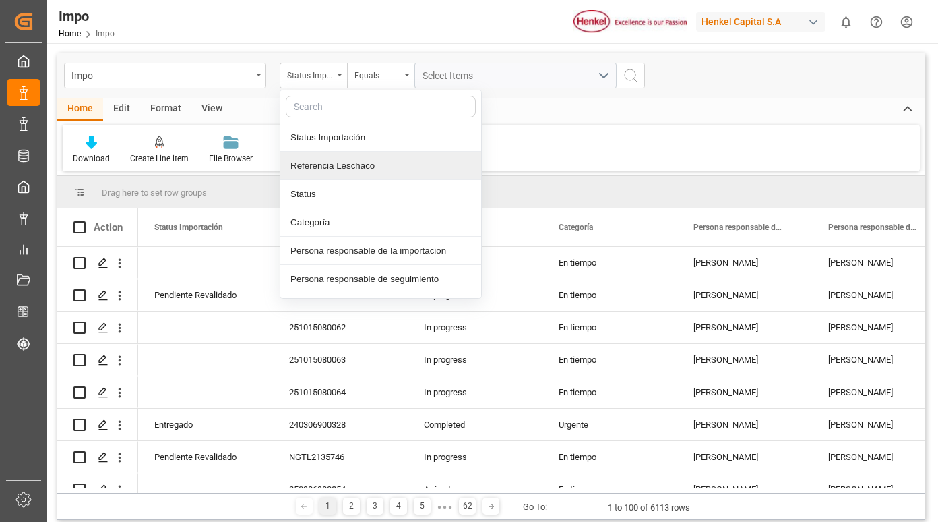
click at [355, 169] on div "Referencia Leschaco" at bounding box center [380, 166] width 201 height 28
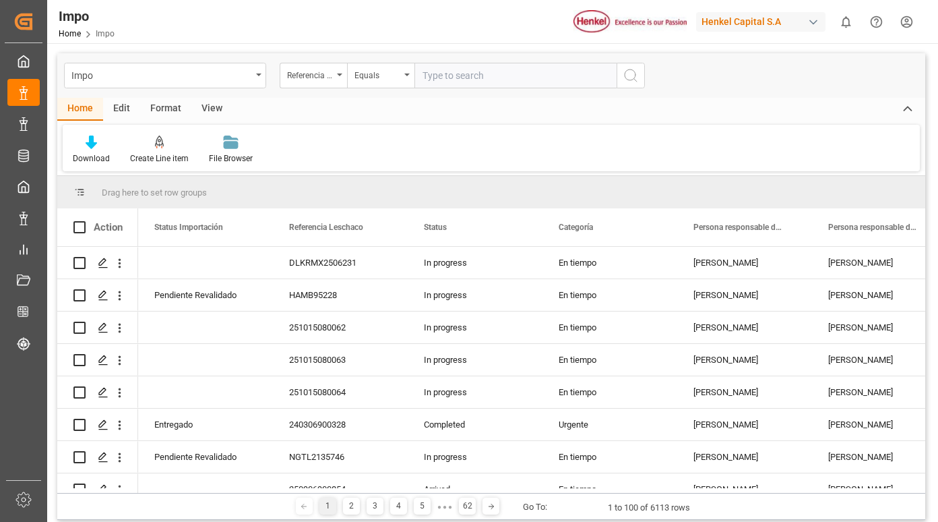
click at [456, 74] on input "text" at bounding box center [516, 76] width 202 height 26
type input "250906900536"
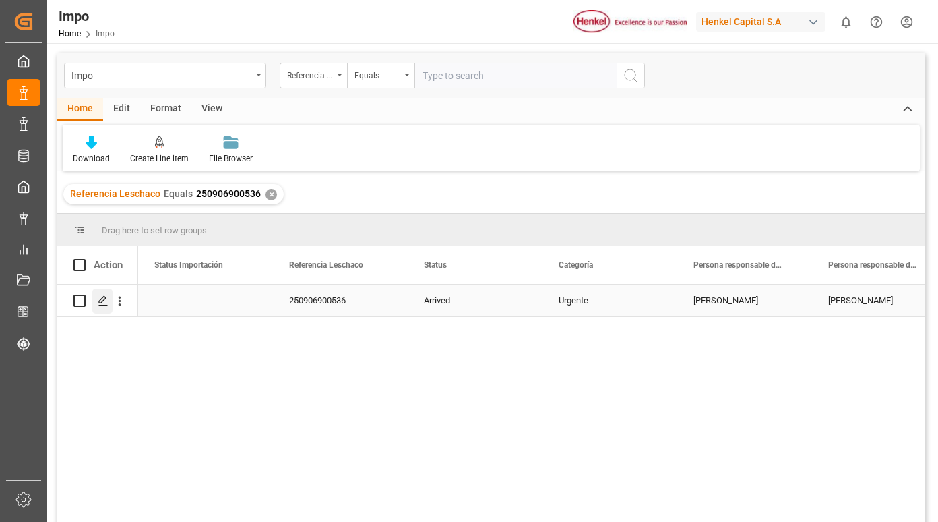
click at [107, 298] on icon "Press SPACE to select this row." at bounding box center [103, 300] width 11 height 11
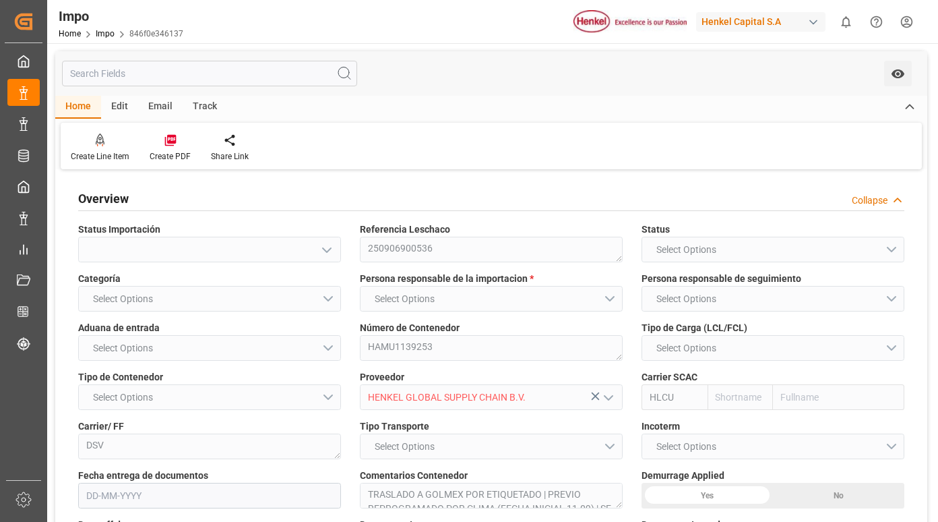
type input "Hapag [PERSON_NAME]"
type input "Hapag Lloyd Aktiengesellschaft"
type input "3"
type input "40"
type input "20"
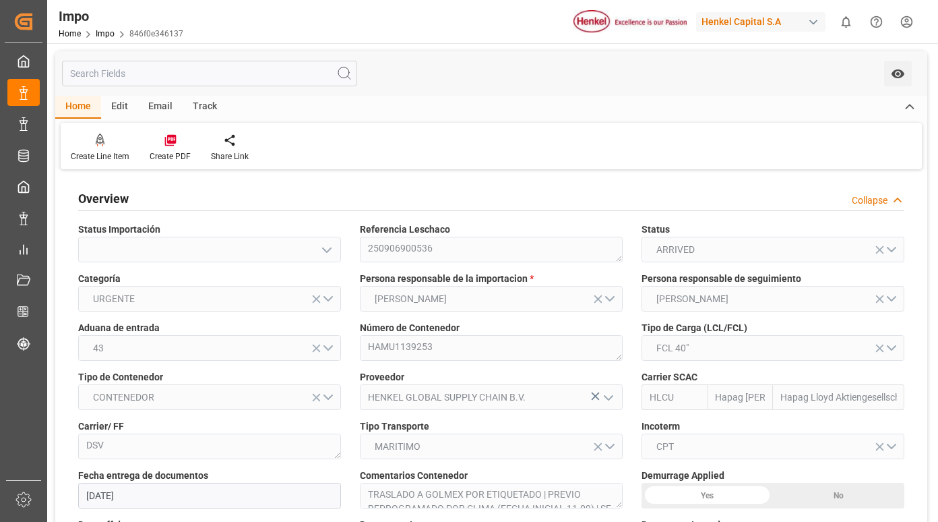
type input "[DATE]"
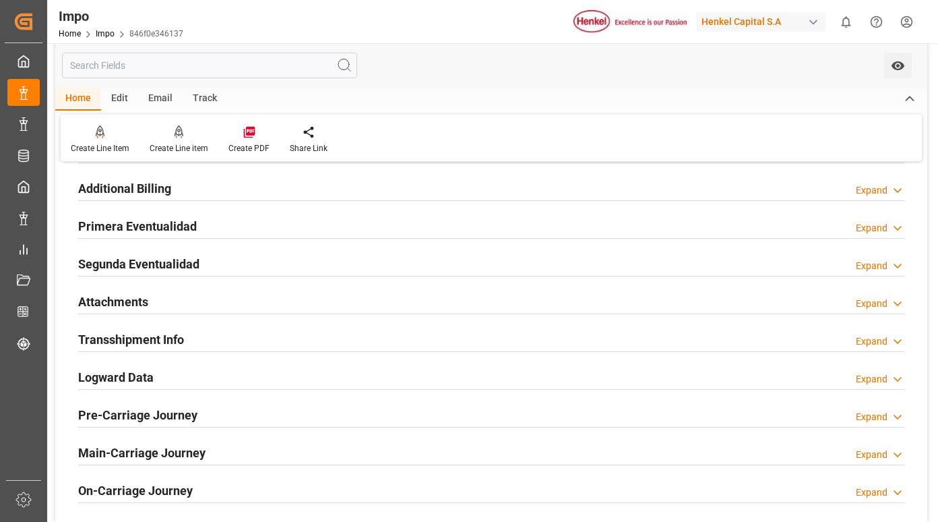
scroll to position [1079, 0]
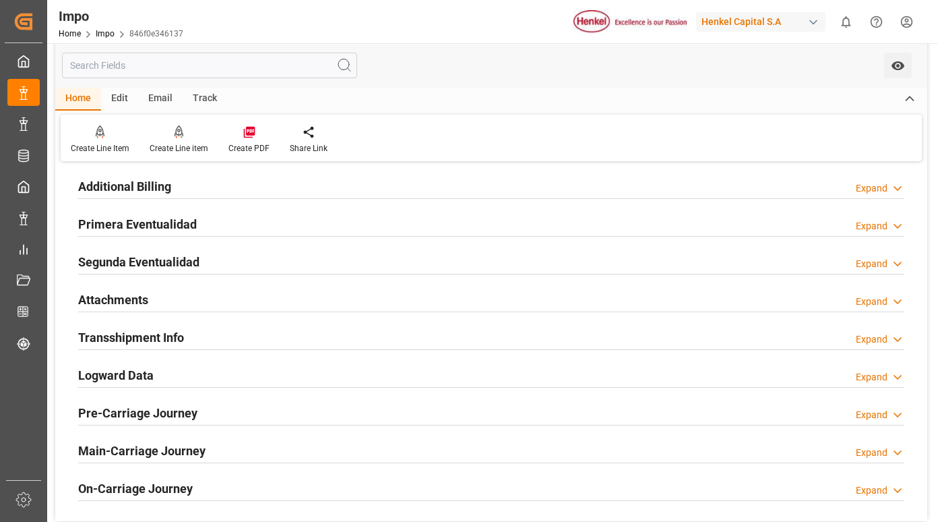
click at [171, 227] on h2 "Primera Eventualidad" at bounding box center [137, 224] width 119 height 18
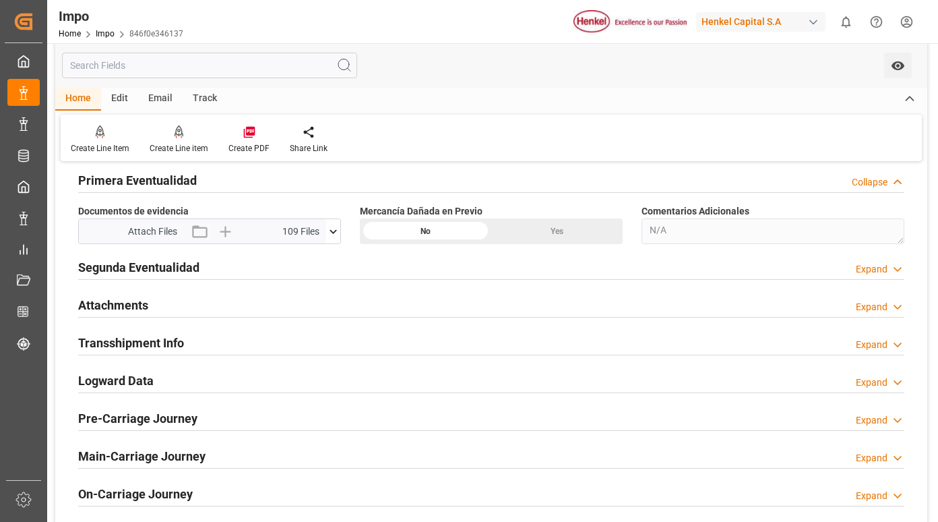
scroll to position [1146, 0]
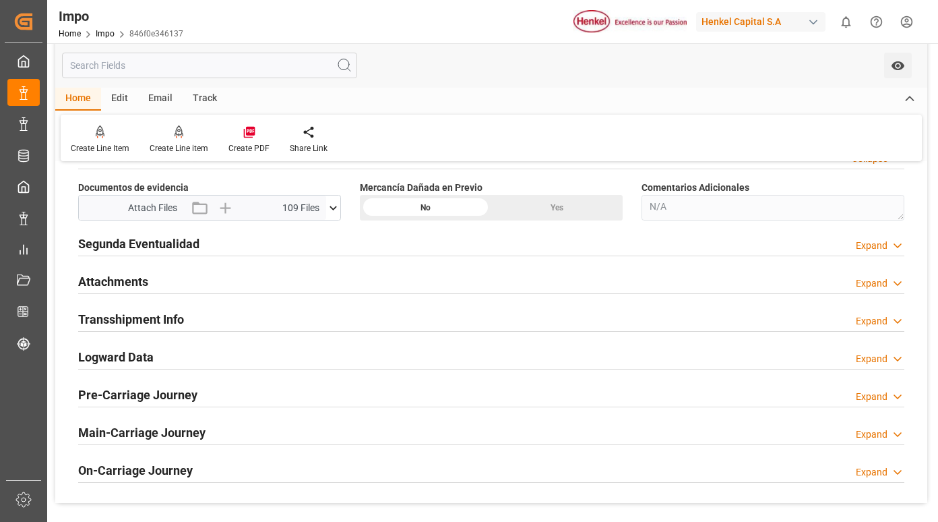
click at [331, 203] on icon at bounding box center [333, 208] width 14 height 14
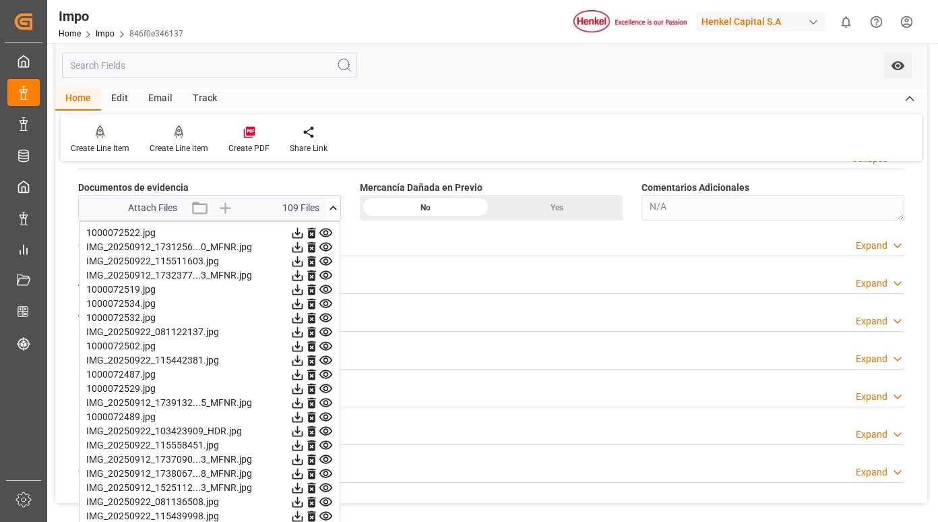
click at [328, 233] on icon at bounding box center [326, 233] width 13 height 9
click at [323, 248] on icon at bounding box center [326, 247] width 14 height 14
click at [322, 264] on icon at bounding box center [326, 261] width 14 height 14
click at [327, 276] on icon at bounding box center [326, 275] width 13 height 9
click at [330, 290] on icon at bounding box center [326, 289] width 14 height 14
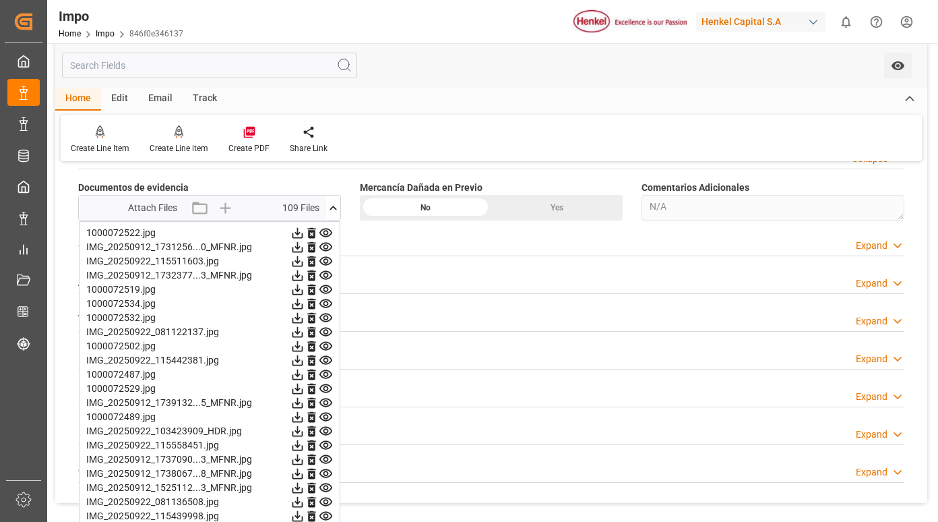
click at [330, 304] on icon at bounding box center [326, 304] width 14 height 14
click at [323, 320] on icon at bounding box center [326, 318] width 14 height 14
click at [322, 336] on icon at bounding box center [326, 332] width 14 height 14
click at [324, 347] on icon at bounding box center [326, 346] width 13 height 9
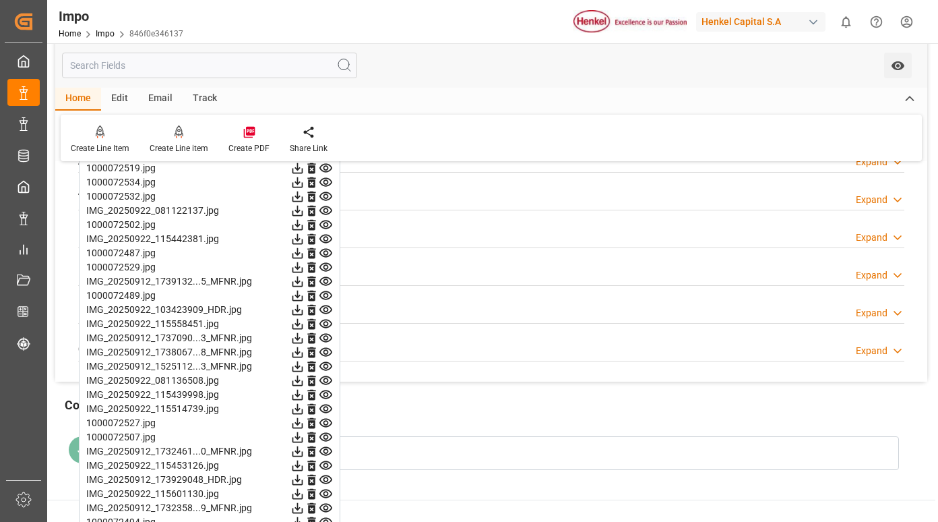
scroll to position [1281, 0]
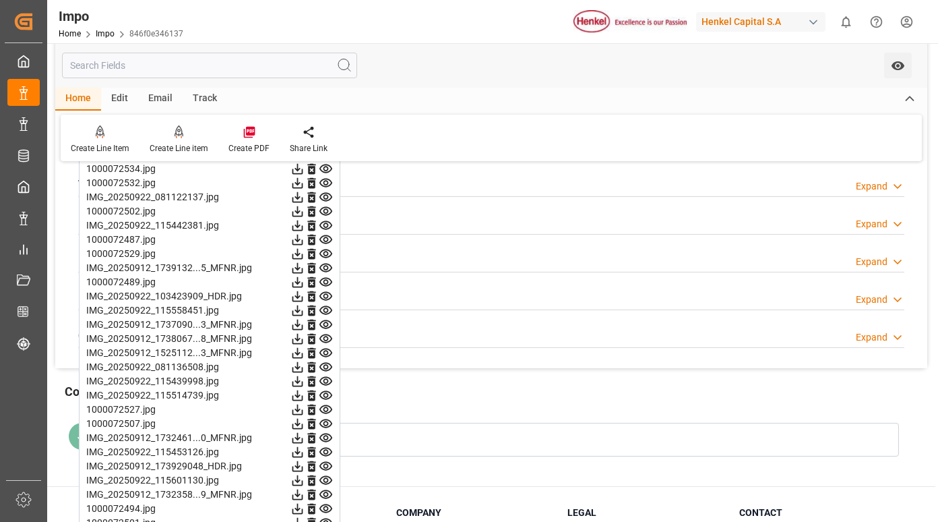
click at [329, 241] on icon at bounding box center [326, 240] width 14 height 14
click at [326, 253] on icon at bounding box center [326, 254] width 14 height 14
click at [327, 268] on icon at bounding box center [326, 268] width 14 height 14
click at [327, 280] on icon at bounding box center [326, 282] width 13 height 9
click at [326, 293] on icon at bounding box center [326, 296] width 14 height 14
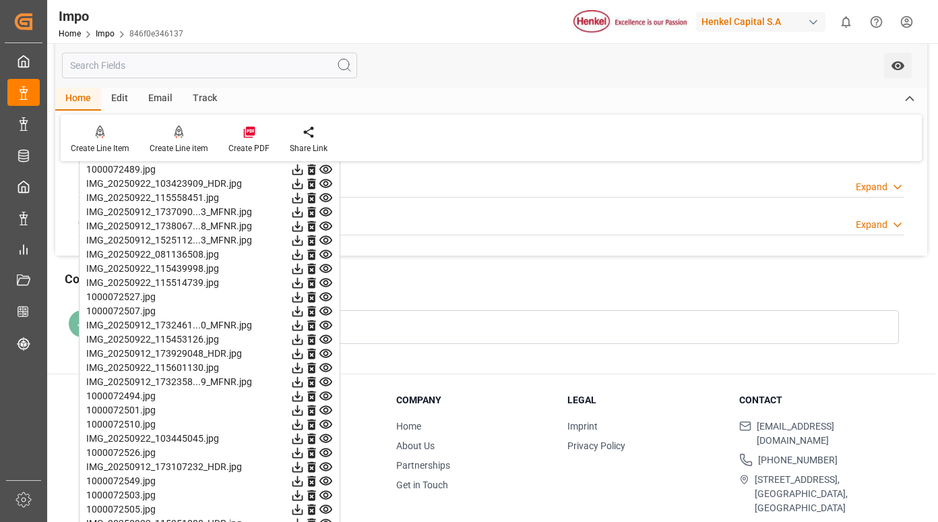
scroll to position [1416, 0]
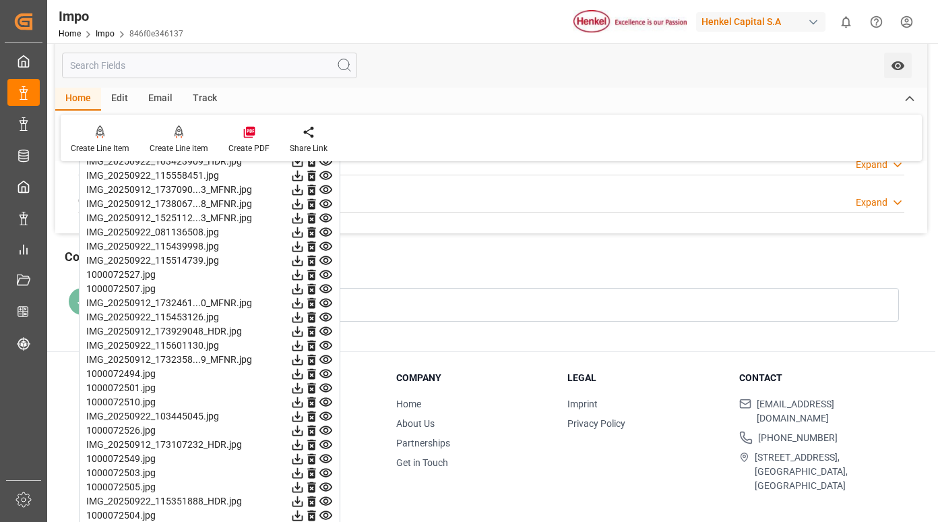
click at [326, 176] on icon at bounding box center [326, 176] width 14 height 14
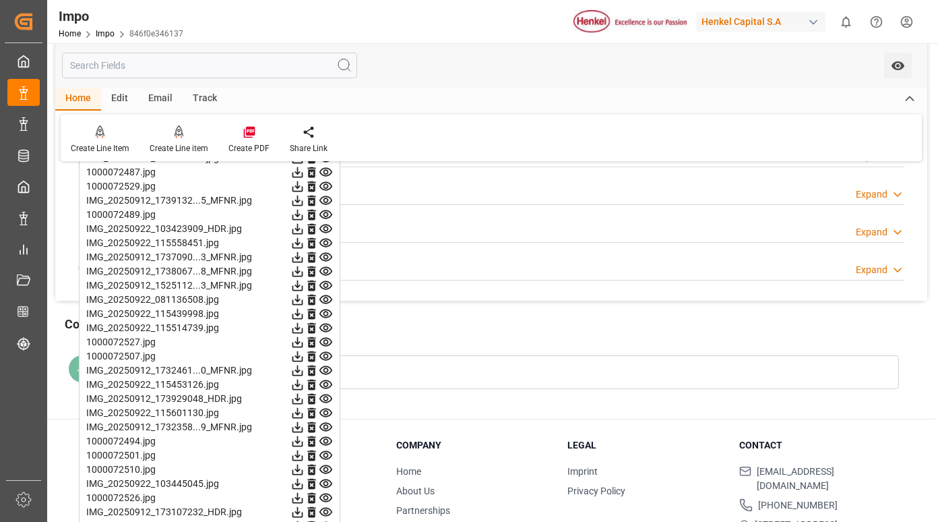
click at [327, 232] on icon at bounding box center [326, 229] width 14 height 14
click at [327, 243] on icon at bounding box center [326, 243] width 14 height 14
click at [326, 255] on icon at bounding box center [326, 257] width 13 height 9
click at [325, 269] on icon at bounding box center [326, 271] width 13 height 9
click at [324, 284] on icon at bounding box center [326, 285] width 13 height 9
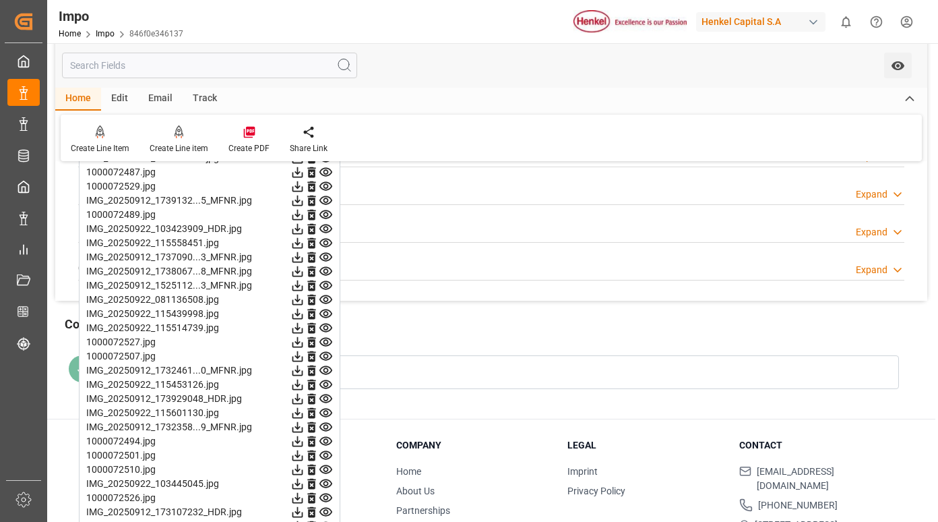
click at [326, 299] on icon at bounding box center [326, 300] width 14 height 14
click at [326, 313] on icon at bounding box center [326, 314] width 14 height 14
click at [326, 325] on icon at bounding box center [326, 328] width 14 height 14
click at [328, 340] on icon at bounding box center [326, 342] width 13 height 9
click at [327, 356] on icon at bounding box center [326, 356] width 14 height 14
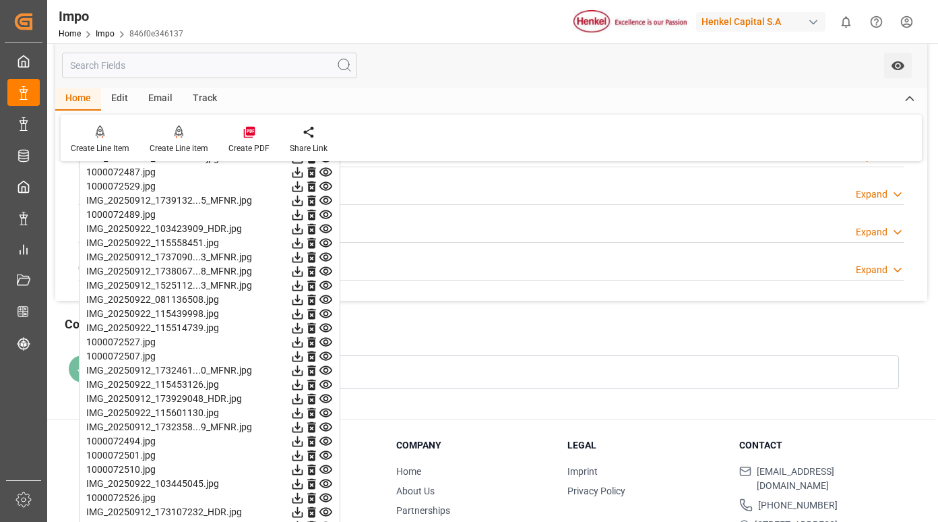
click at [326, 371] on icon at bounding box center [326, 370] width 14 height 14
click at [326, 381] on icon at bounding box center [326, 384] width 13 height 9
click at [326, 396] on icon at bounding box center [326, 399] width 14 height 14
click at [322, 413] on icon at bounding box center [326, 413] width 14 height 14
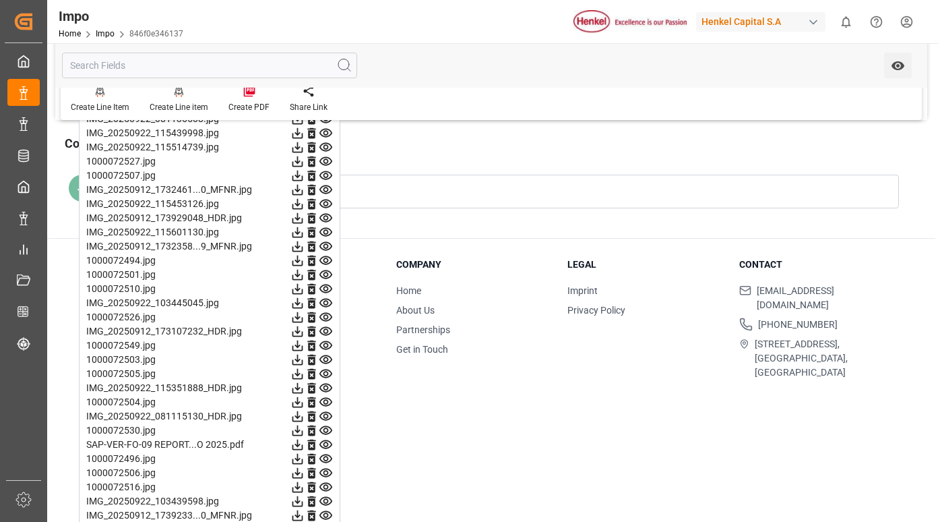
scroll to position [1551, 0]
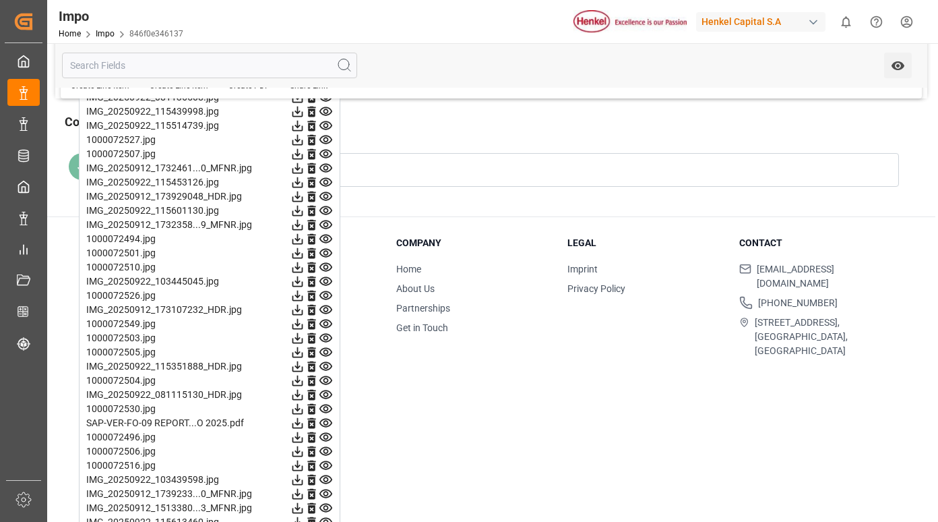
click at [328, 206] on icon at bounding box center [326, 211] width 14 height 14
click at [329, 227] on icon at bounding box center [326, 224] width 13 height 9
click at [327, 237] on icon at bounding box center [326, 239] width 13 height 9
click at [327, 251] on icon at bounding box center [326, 253] width 13 height 9
click at [326, 265] on icon at bounding box center [326, 267] width 13 height 9
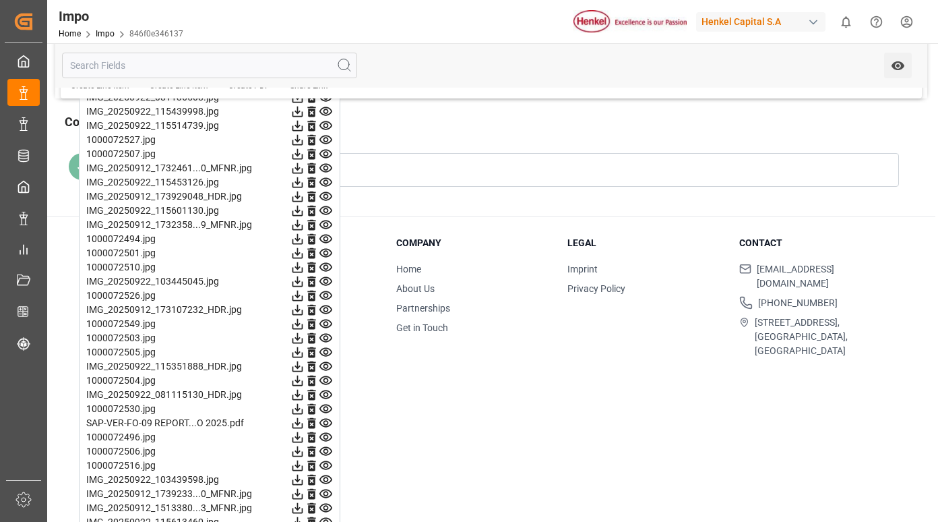
click at [324, 282] on icon at bounding box center [326, 281] width 13 height 9
click at [324, 294] on icon at bounding box center [326, 296] width 14 height 14
click at [326, 311] on icon at bounding box center [326, 309] width 13 height 9
click at [324, 324] on icon at bounding box center [326, 324] width 13 height 9
click at [325, 338] on icon at bounding box center [326, 338] width 14 height 14
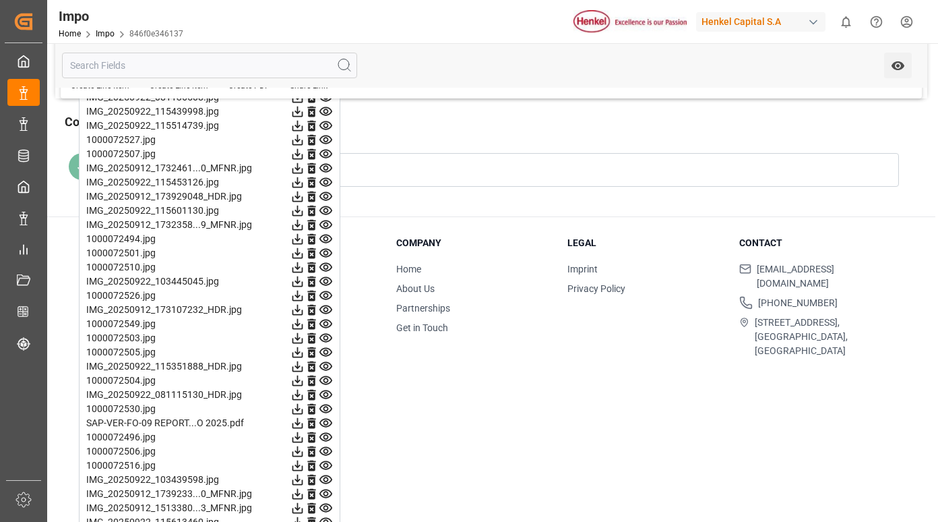
click at [325, 351] on icon at bounding box center [326, 352] width 14 height 14
click at [329, 363] on icon at bounding box center [326, 366] width 13 height 9
click at [328, 382] on icon at bounding box center [326, 380] width 13 height 9
click at [324, 394] on icon at bounding box center [326, 394] width 13 height 9
click at [328, 413] on icon at bounding box center [326, 408] width 13 height 9
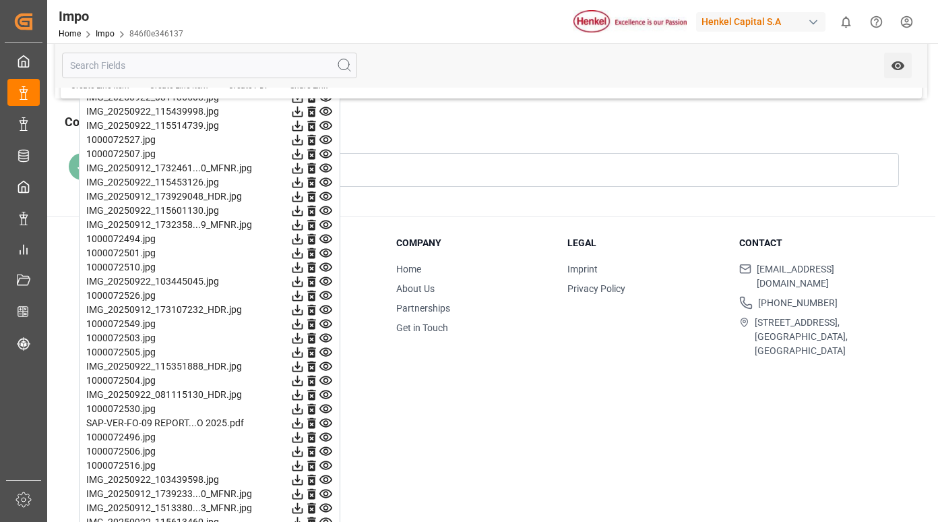
click at [326, 426] on icon at bounding box center [326, 423] width 14 height 14
click at [326, 441] on icon at bounding box center [326, 437] width 13 height 9
click at [326, 450] on icon at bounding box center [326, 451] width 13 height 9
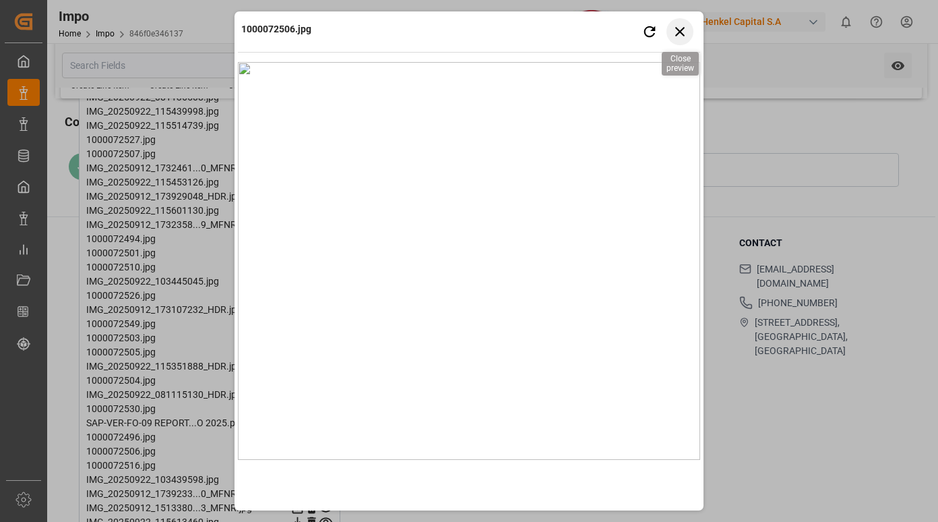
click at [678, 35] on icon "button" at bounding box center [679, 31] width 9 height 9
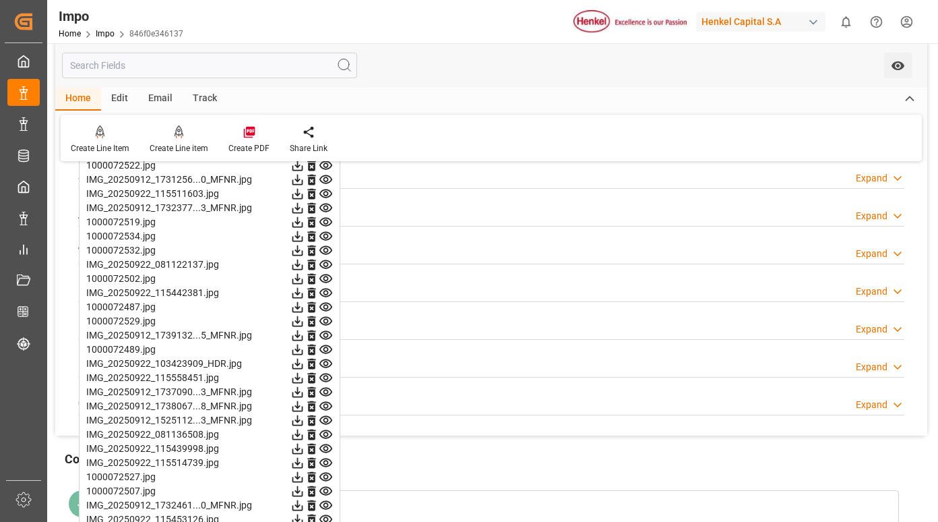
scroll to position [1146, 0]
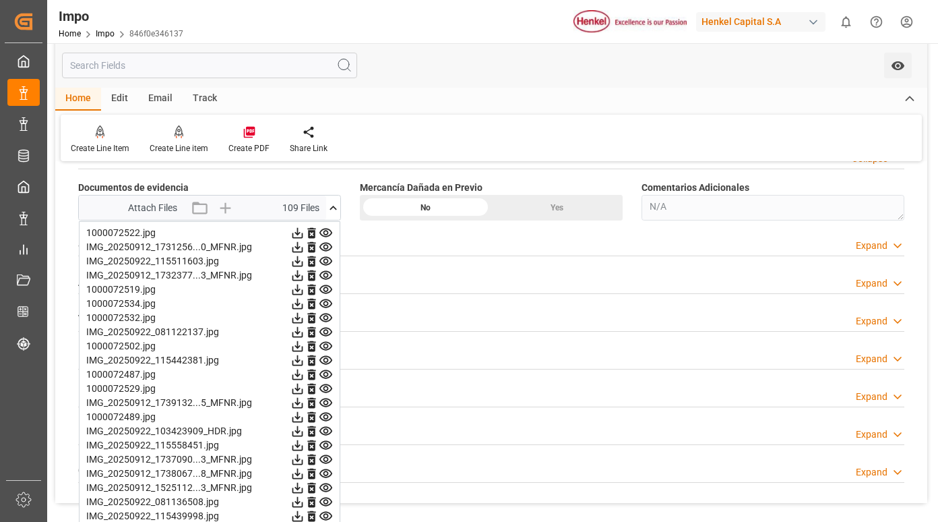
click at [328, 235] on icon at bounding box center [326, 233] width 14 height 14
click at [322, 249] on icon at bounding box center [326, 247] width 14 height 14
click at [324, 262] on icon at bounding box center [326, 261] width 13 height 9
click at [328, 273] on icon at bounding box center [326, 275] width 14 height 14
click at [327, 291] on icon at bounding box center [326, 289] width 13 height 9
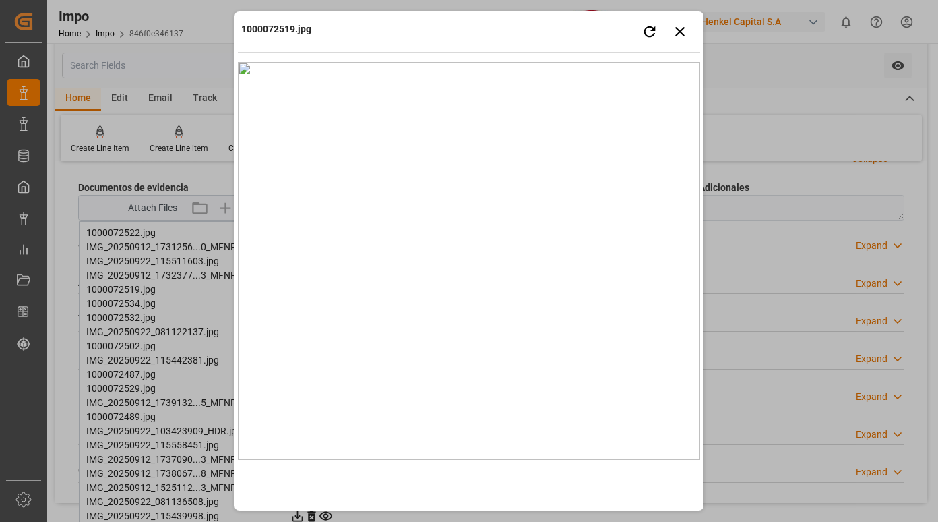
drag, startPoint x: 601, startPoint y: 32, endPoint x: 611, endPoint y: 30, distance: 9.5
click at [601, 32] on div "1000072519.jpg Retry Close preview" at bounding box center [469, 33] width 462 height 37
click at [687, 35] on icon "button" at bounding box center [680, 31] width 17 height 17
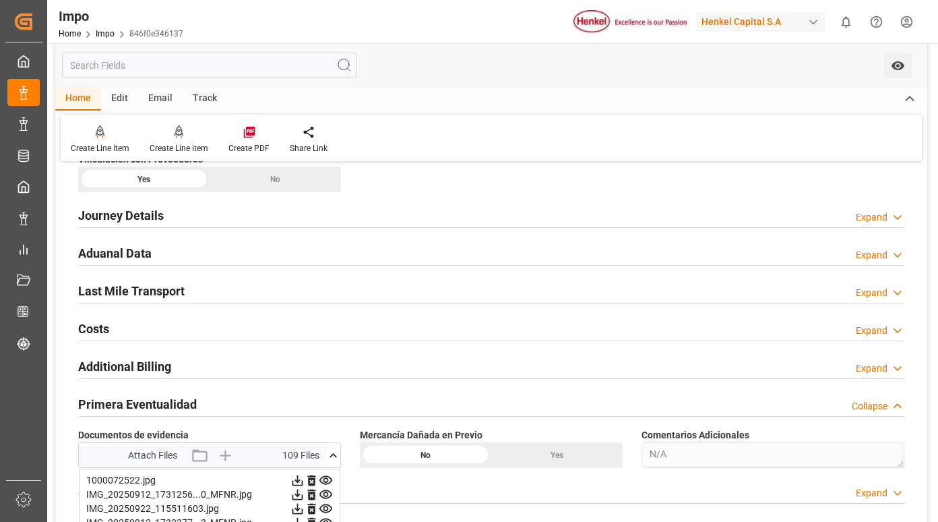
scroll to position [674, 0]
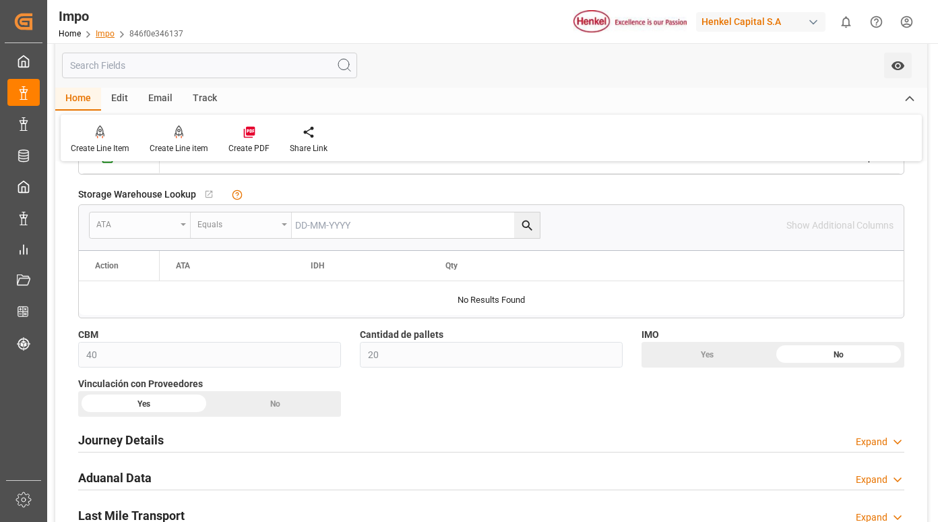
click at [100, 34] on link "Impo" at bounding box center [105, 33] width 19 height 9
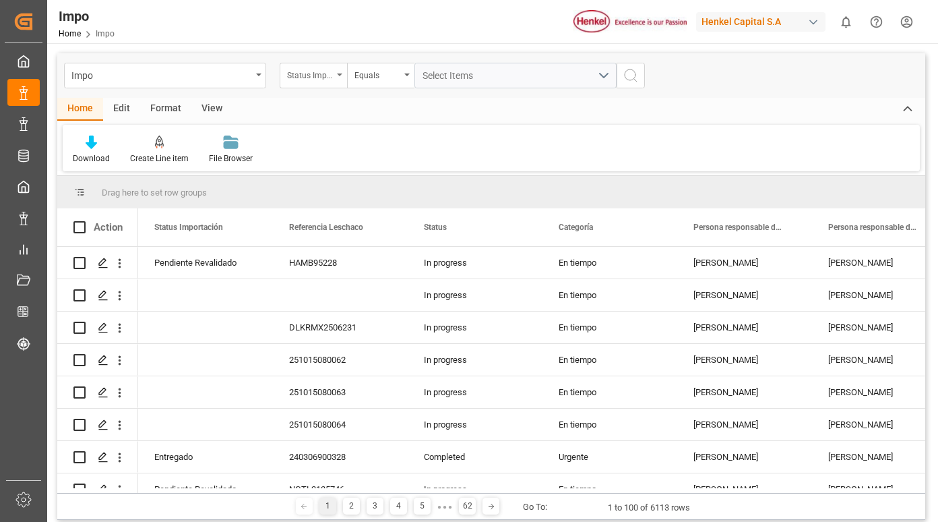
click at [339, 74] on icon "open menu" at bounding box center [339, 74] width 5 height 3
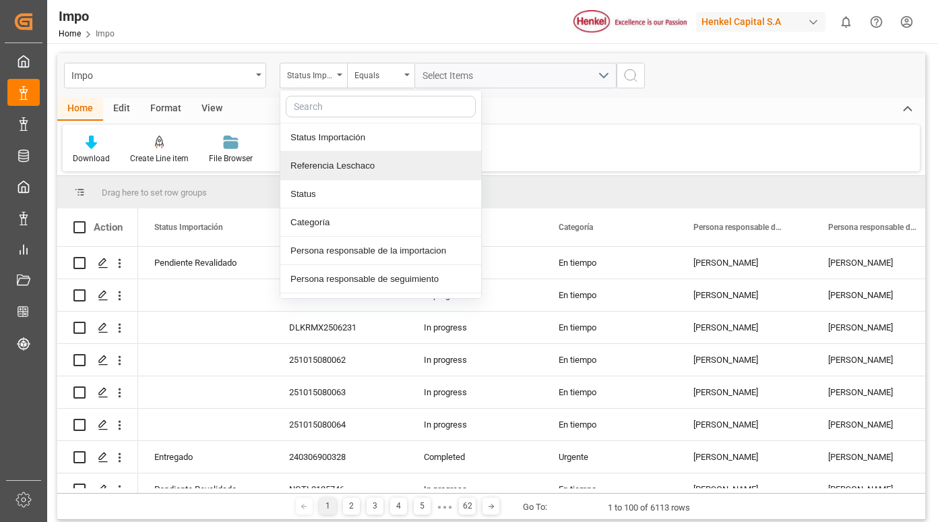
drag, startPoint x: 344, startPoint y: 168, endPoint x: 355, endPoint y: 166, distance: 10.3
click at [345, 168] on div "Referencia Leschaco" at bounding box center [380, 166] width 201 height 28
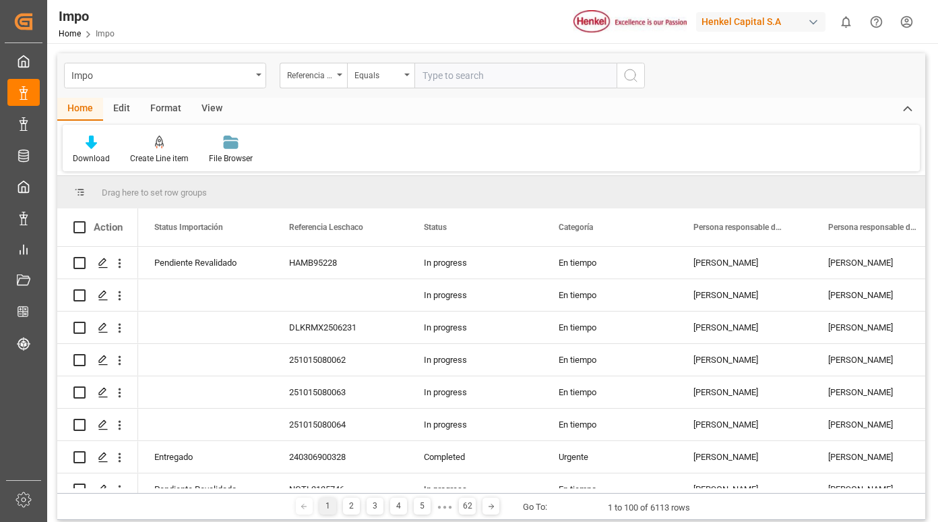
click at [441, 75] on input "text" at bounding box center [516, 76] width 202 height 26
type input "250906900481"
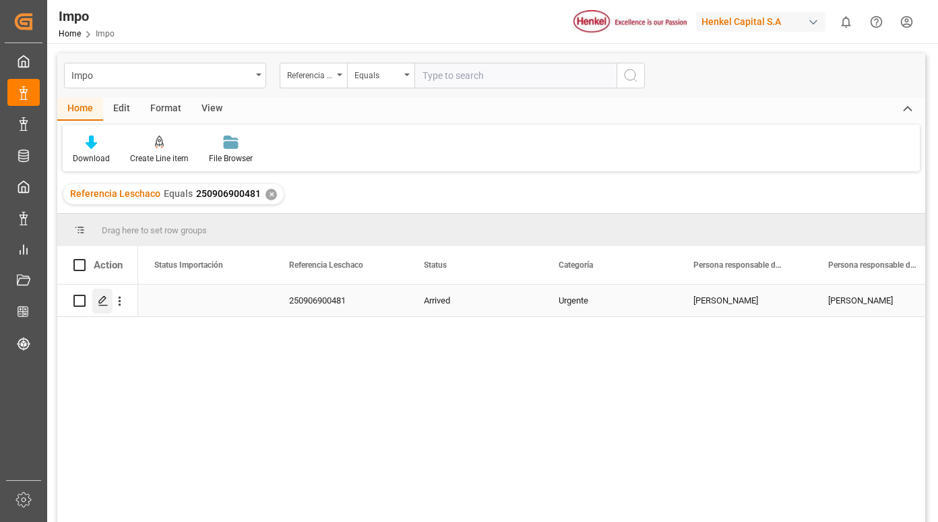
click at [100, 301] on icon "Press SPACE to select this row." at bounding box center [103, 300] width 11 height 11
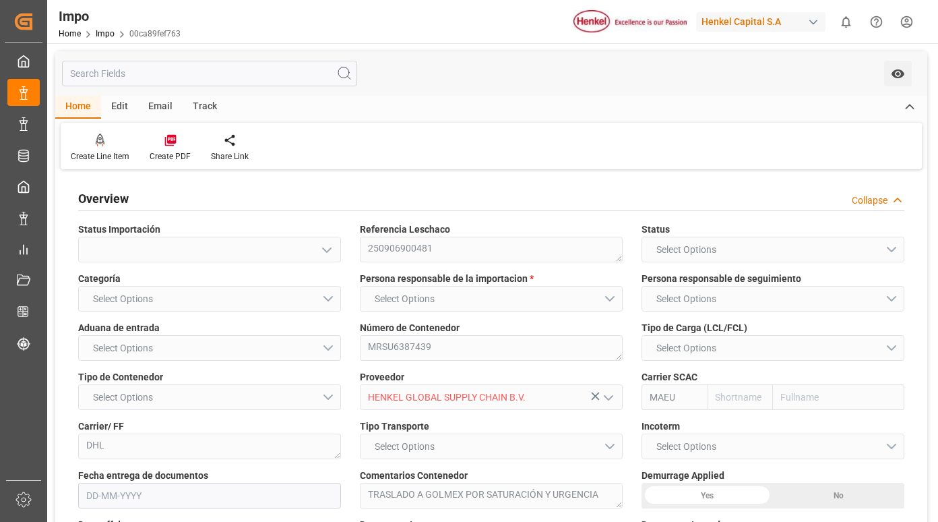
type input "Maersk"
type input "Maersk Line AS"
type input "6"
type input "50"
type input "24"
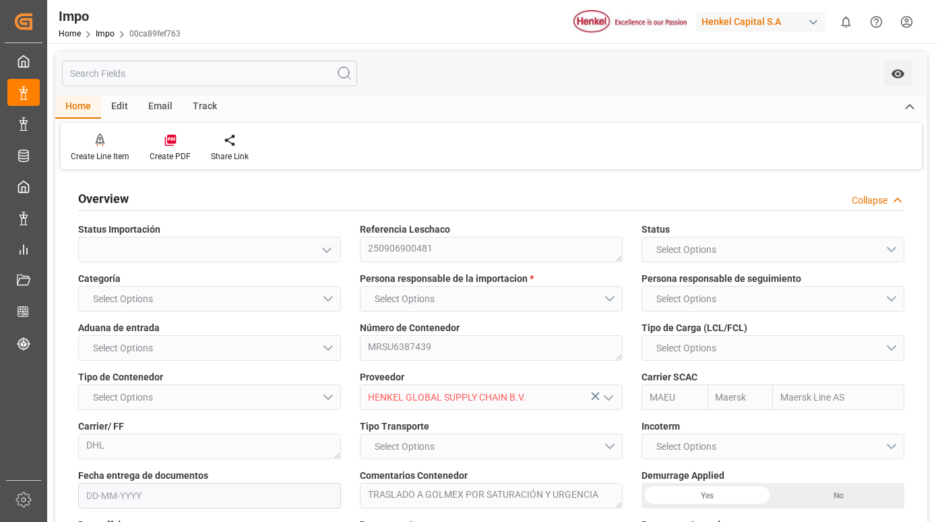
type input "[DATE]"
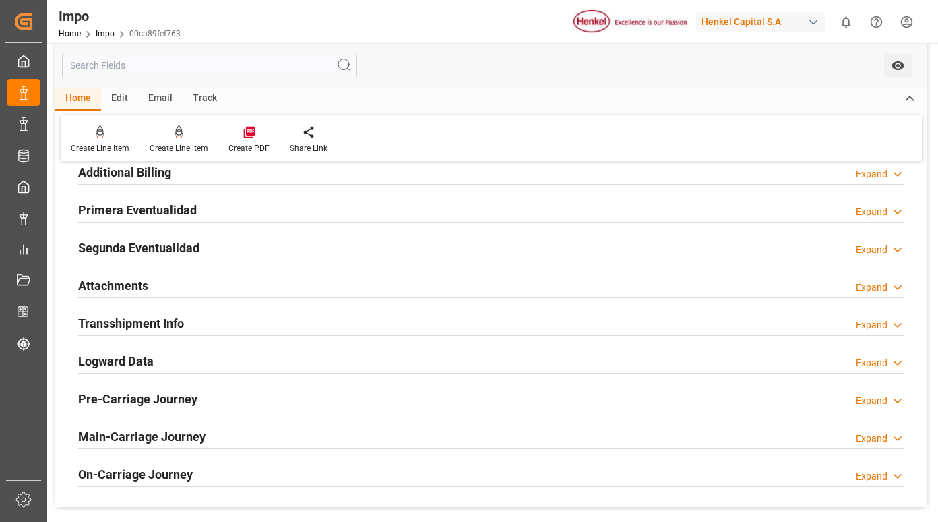
scroll to position [1213, 0]
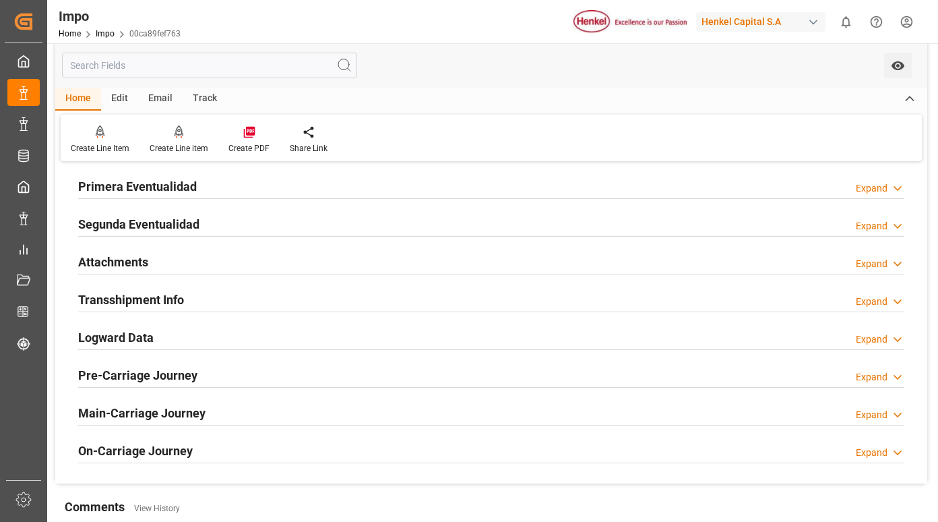
click at [179, 189] on h2 "Primera Eventualidad" at bounding box center [137, 186] width 119 height 18
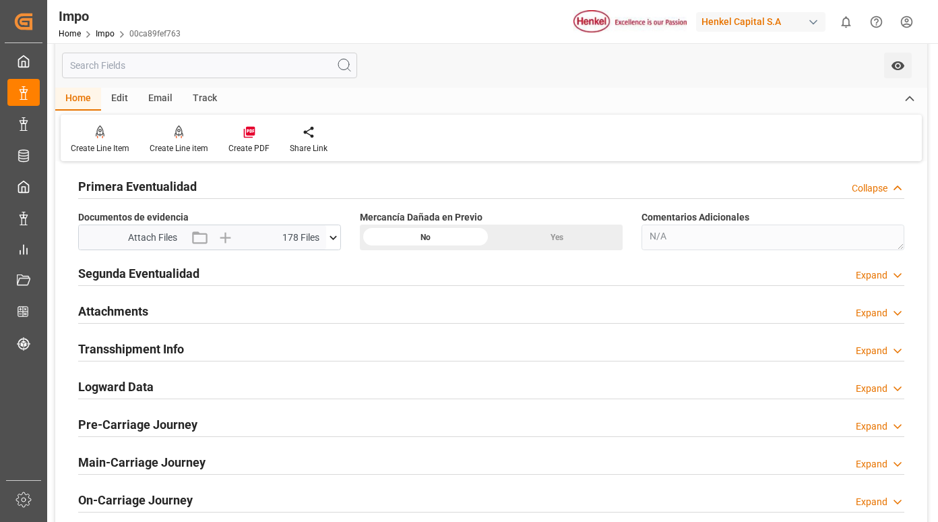
click at [334, 243] on icon at bounding box center [333, 238] width 14 height 14
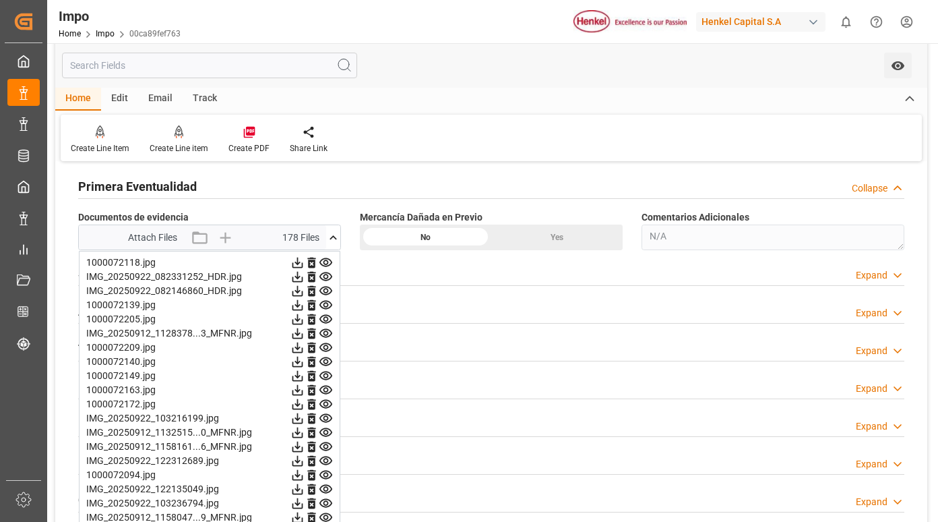
click at [327, 260] on icon at bounding box center [326, 263] width 14 height 14
click at [330, 274] on icon at bounding box center [326, 276] width 13 height 9
click at [326, 292] on icon at bounding box center [326, 291] width 14 height 14
click at [328, 305] on icon at bounding box center [326, 305] width 13 height 9
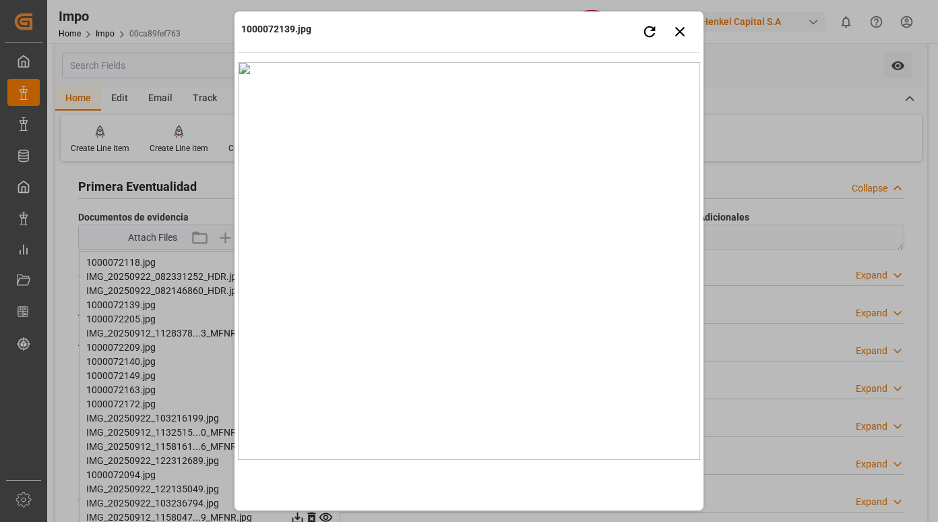
click at [516, 32] on div "1000072139.jpg Retry Close preview" at bounding box center [469, 33] width 462 height 37
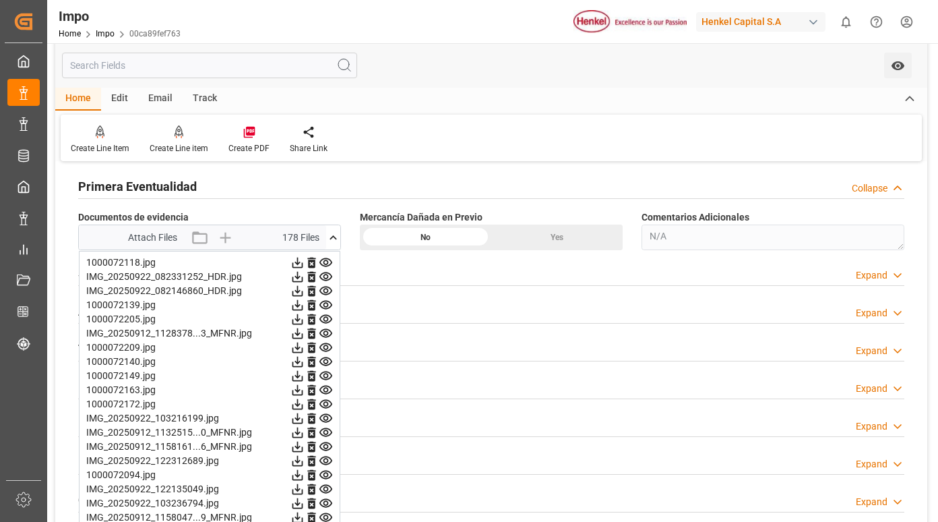
click at [325, 320] on icon at bounding box center [326, 319] width 14 height 14
click at [325, 330] on icon at bounding box center [326, 333] width 13 height 9
click at [325, 347] on icon at bounding box center [326, 347] width 14 height 14
click at [329, 361] on icon at bounding box center [326, 362] width 14 height 14
click at [328, 375] on icon at bounding box center [326, 375] width 13 height 9
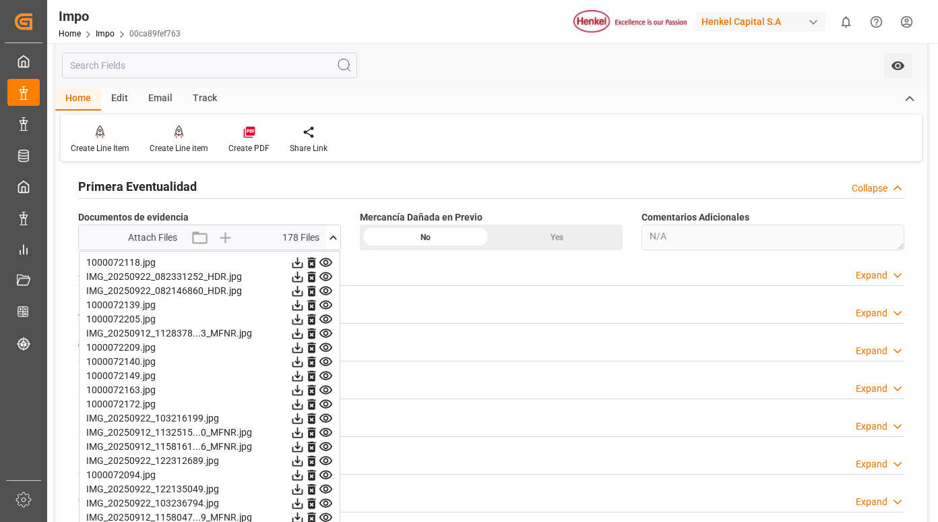
click at [327, 384] on icon at bounding box center [326, 390] width 14 height 14
click at [324, 405] on icon at bounding box center [326, 404] width 13 height 9
click at [324, 415] on icon at bounding box center [326, 418] width 13 height 9
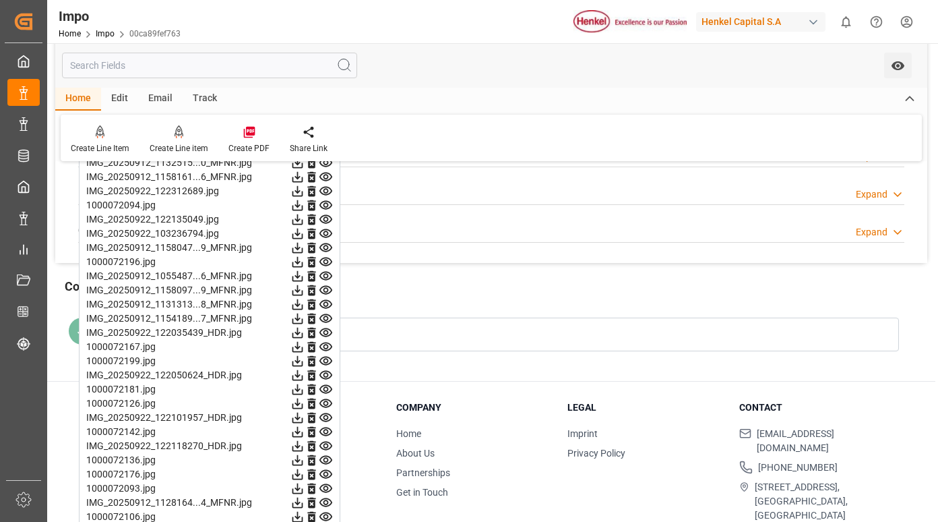
scroll to position [1416, 0]
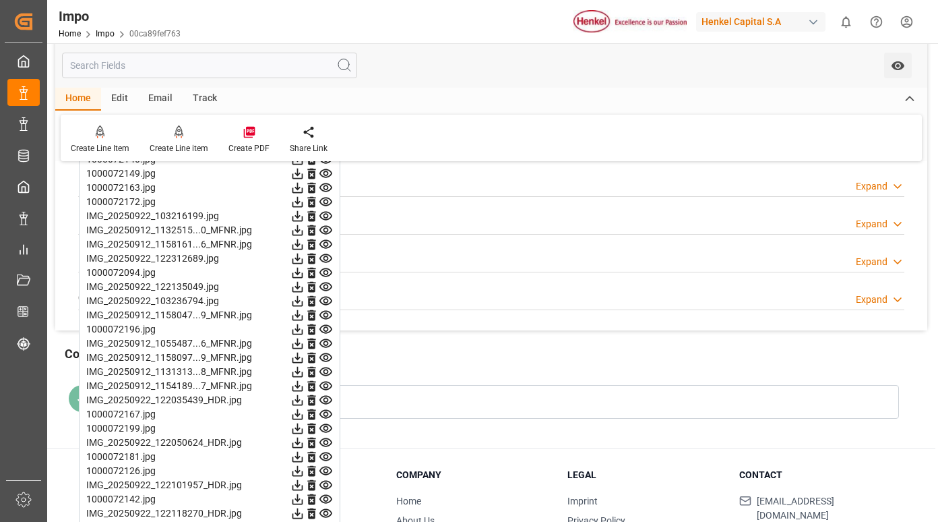
click at [323, 229] on icon at bounding box center [326, 230] width 14 height 14
click at [325, 240] on icon at bounding box center [326, 244] width 13 height 9
click at [324, 253] on icon at bounding box center [326, 258] width 14 height 14
click at [324, 272] on icon at bounding box center [326, 272] width 13 height 9
click at [324, 289] on icon at bounding box center [326, 287] width 14 height 14
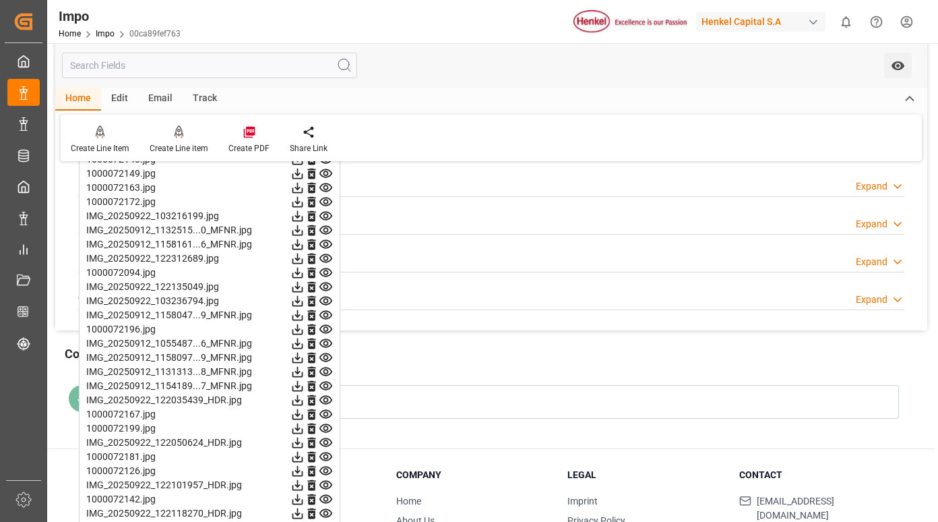
click at [327, 299] on icon at bounding box center [326, 301] width 13 height 9
click at [328, 312] on icon at bounding box center [326, 315] width 13 height 9
click at [326, 330] on icon at bounding box center [326, 329] width 14 height 14
click at [326, 342] on icon at bounding box center [326, 343] width 14 height 14
click at [326, 360] on icon at bounding box center [326, 357] width 13 height 9
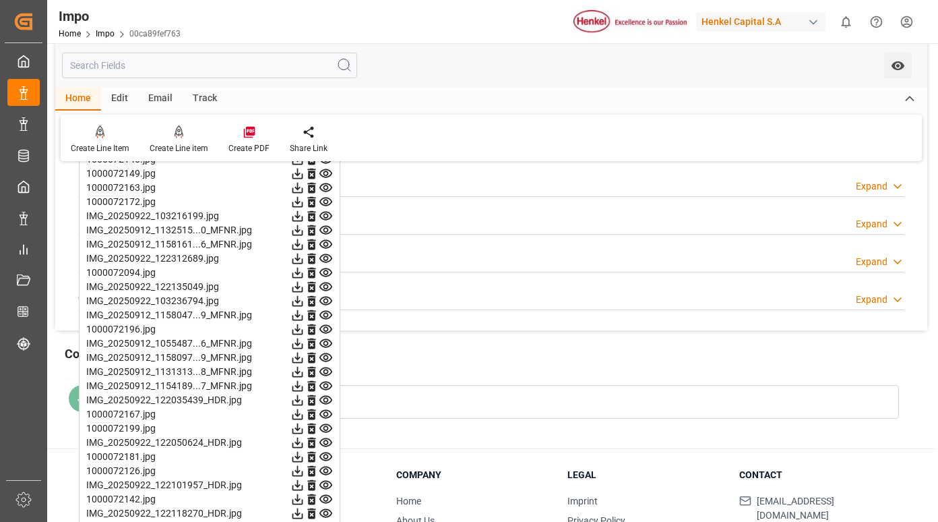
click at [322, 375] on icon at bounding box center [326, 372] width 14 height 14
click at [323, 389] on icon at bounding box center [326, 386] width 13 height 9
click at [328, 400] on icon at bounding box center [326, 400] width 13 height 9
click at [326, 417] on icon at bounding box center [326, 414] width 13 height 9
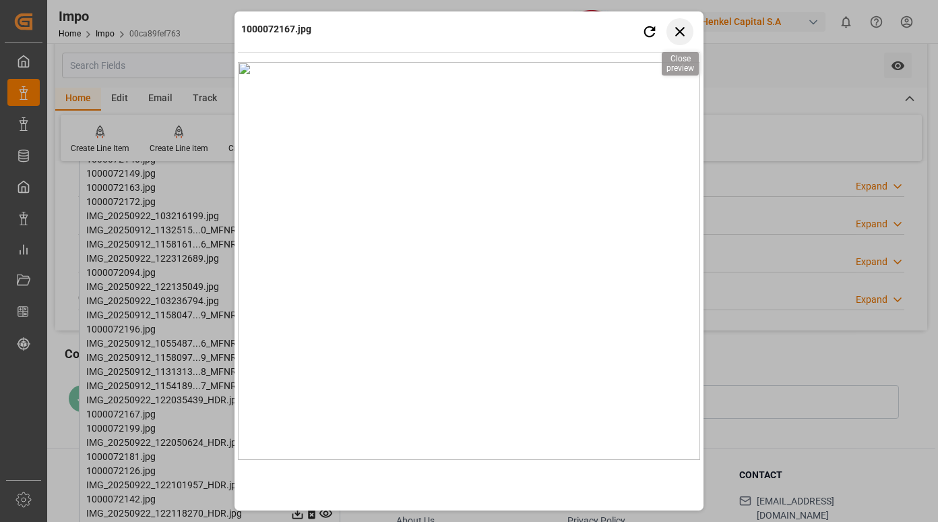
click at [688, 32] on icon "button" at bounding box center [680, 31] width 17 height 17
